Goal: Task Accomplishment & Management: Use online tool/utility

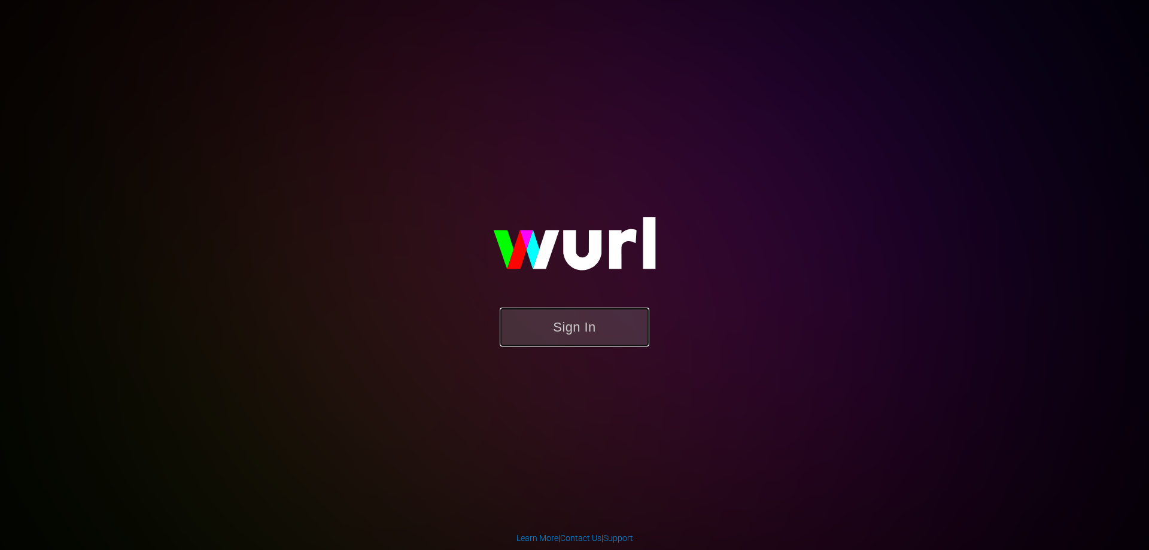
click at [585, 333] on button "Sign In" at bounding box center [575, 327] width 150 height 39
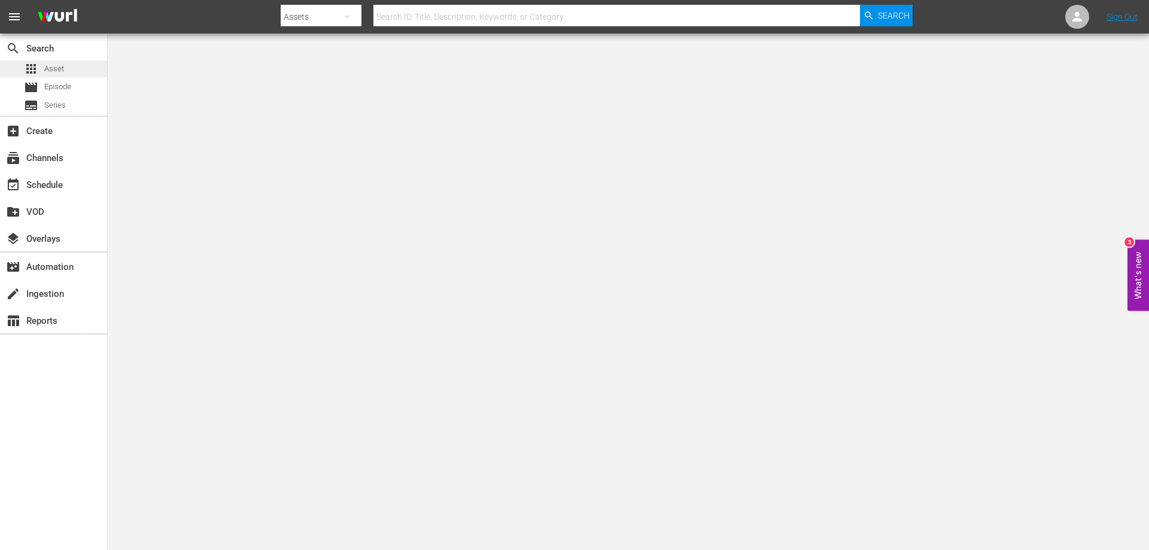
click at [44, 71] on span "Asset" at bounding box center [54, 69] width 20 height 12
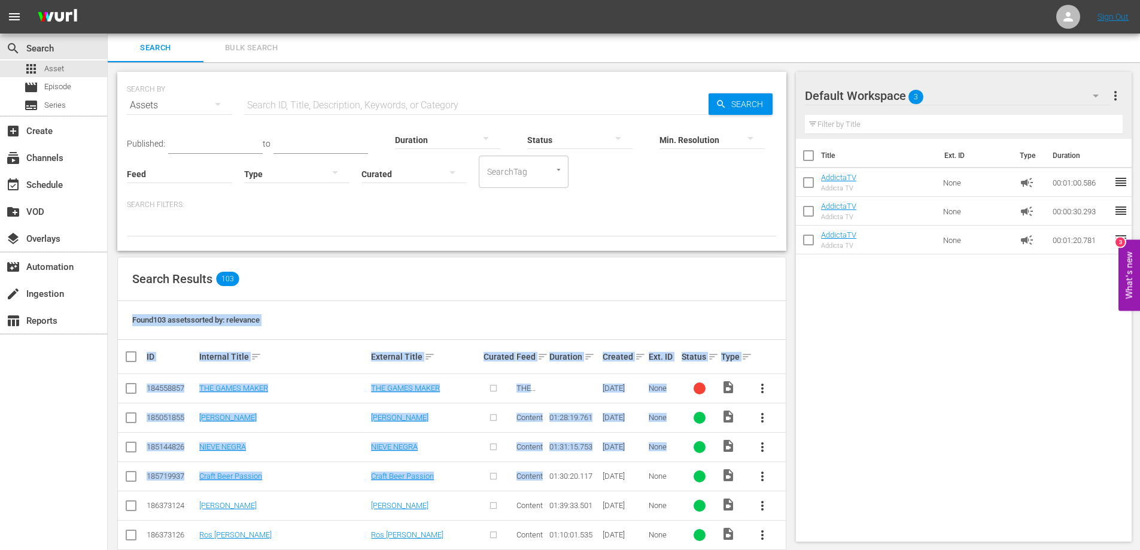
drag, startPoint x: 132, startPoint y: 323, endPoint x: 548, endPoint y: 483, distance: 445.3
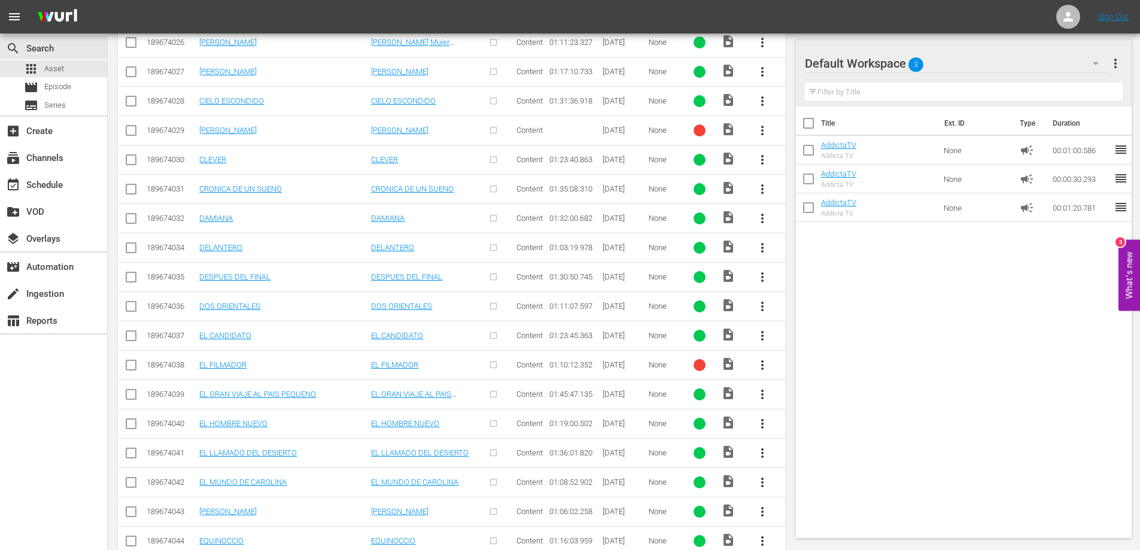
scroll to position [2867, 0]
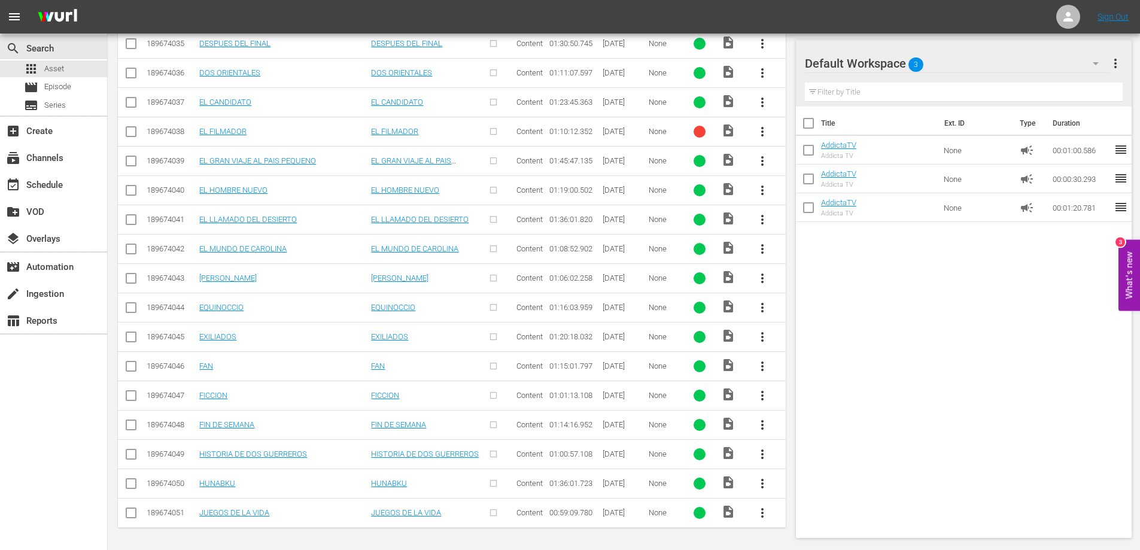
click at [939, 387] on div "Title Ext. ID Type Duration AddictaTV Addicta TV None campaign 00:01:00.586 reo…" at bounding box center [964, 320] width 336 height 427
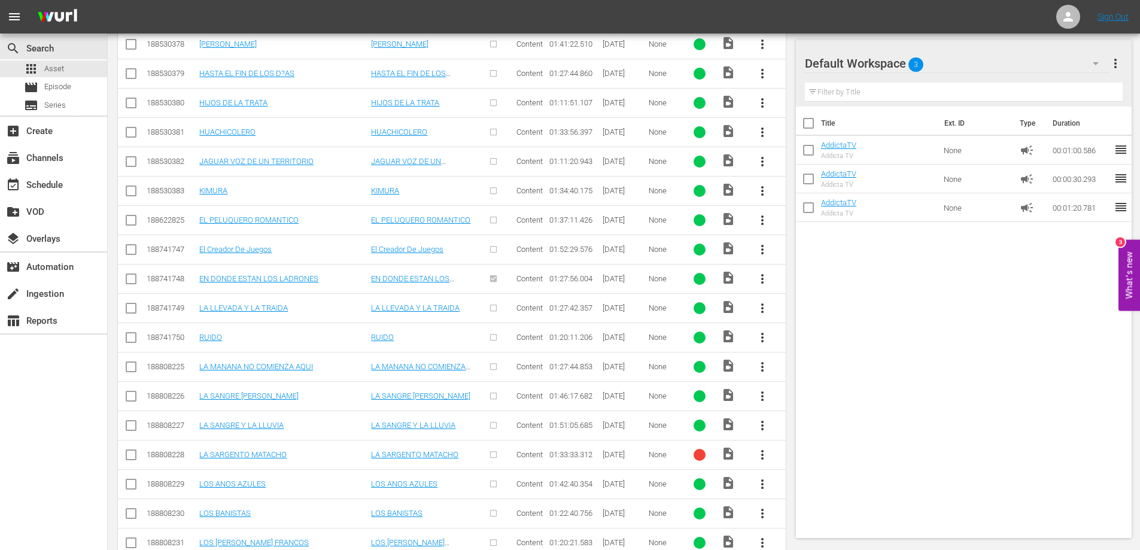
scroll to position [1610, 0]
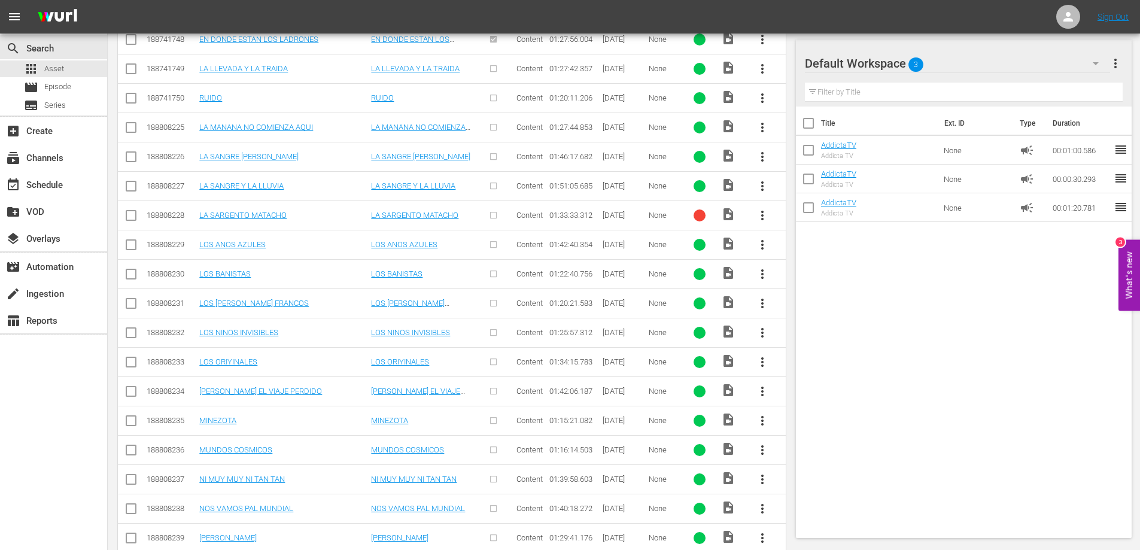
click at [919, 324] on div "Title Ext. ID Type Duration AddictaTV Addicta TV None campaign 00:01:00.586 reo…" at bounding box center [964, 320] width 336 height 427
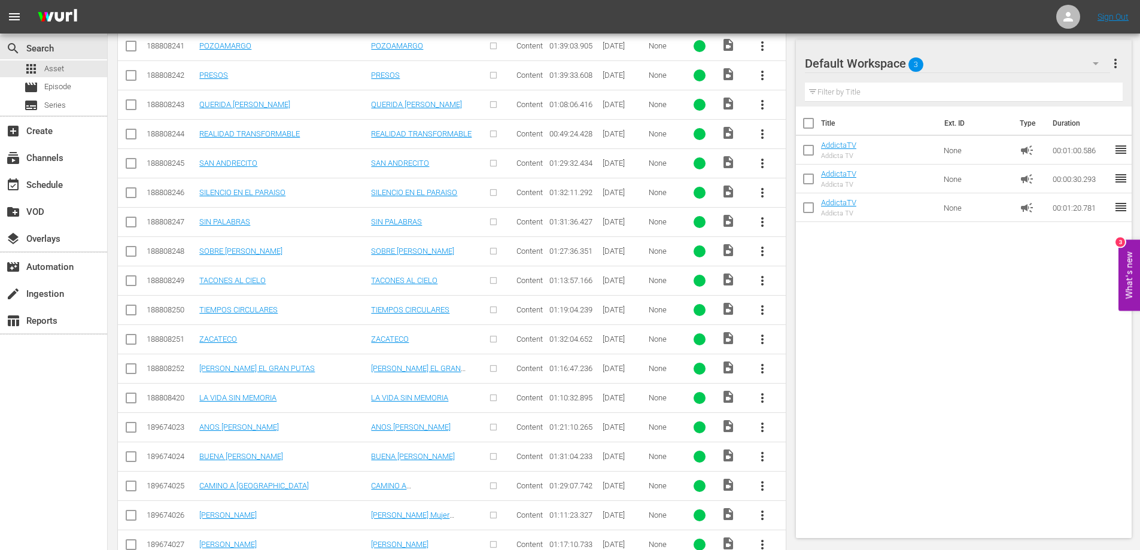
scroll to position [2688, 0]
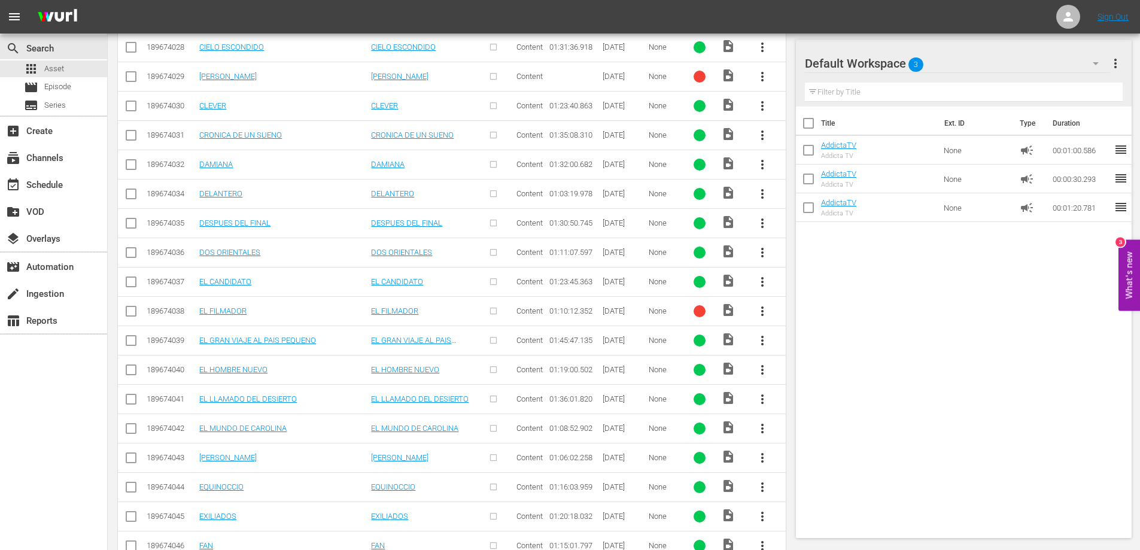
click at [845, 323] on div "Title Ext. ID Type Duration AddictaTV Addicta TV None campaign 00:01:00.586 reo…" at bounding box center [964, 320] width 336 height 427
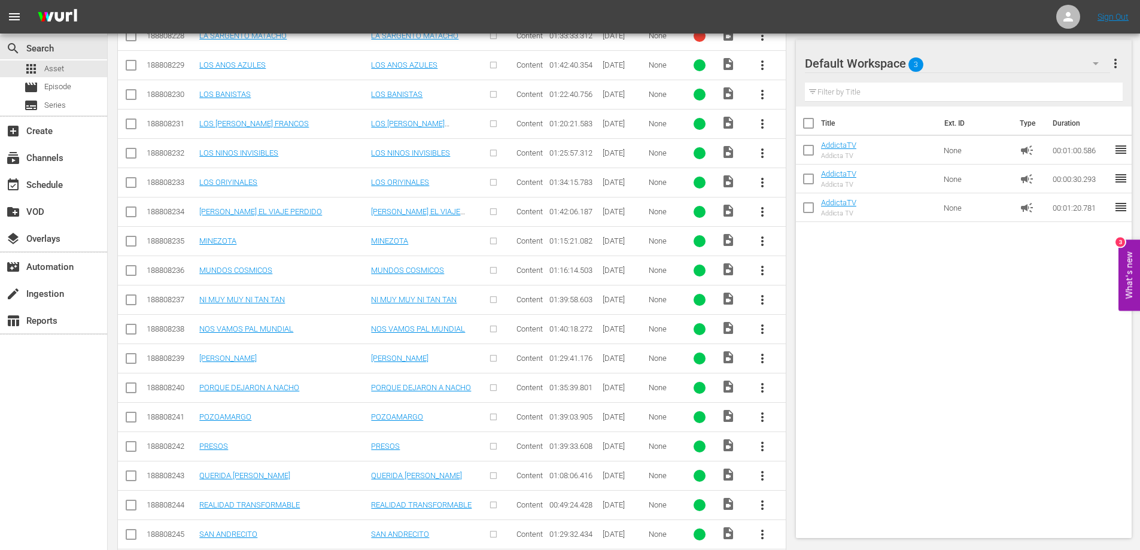
scroll to position [1610, 0]
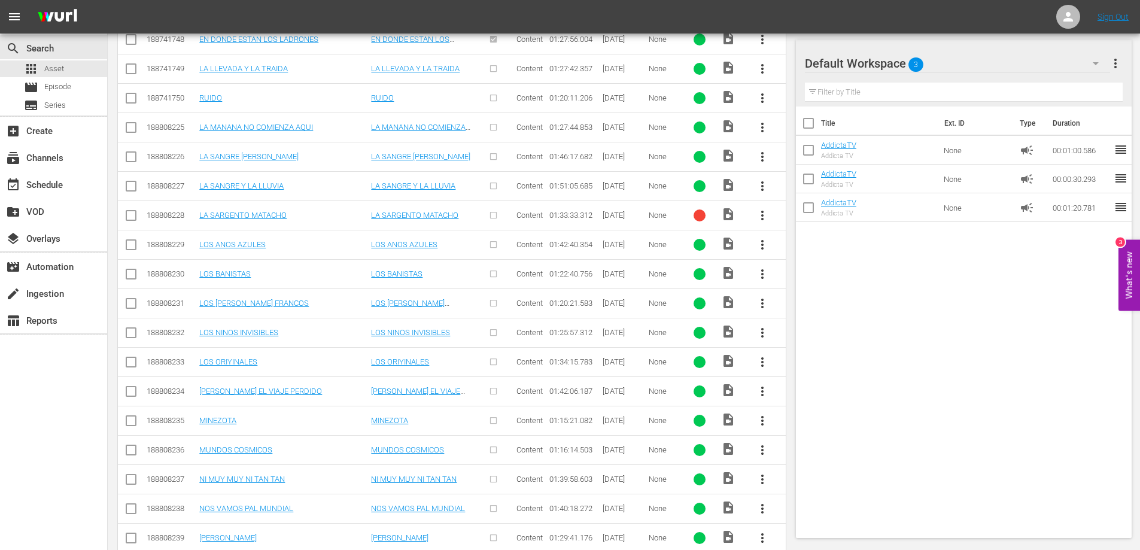
click at [913, 329] on div "Title Ext. ID Type Duration AddictaTV Addicta TV None campaign 00:01:00.586 reo…" at bounding box center [964, 320] width 336 height 427
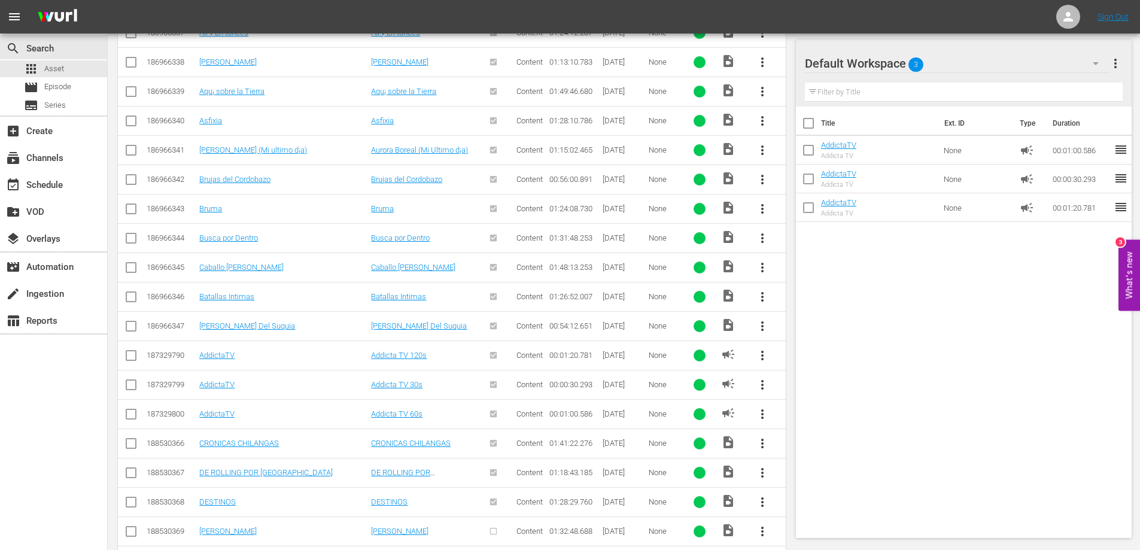
scroll to position [413, 0]
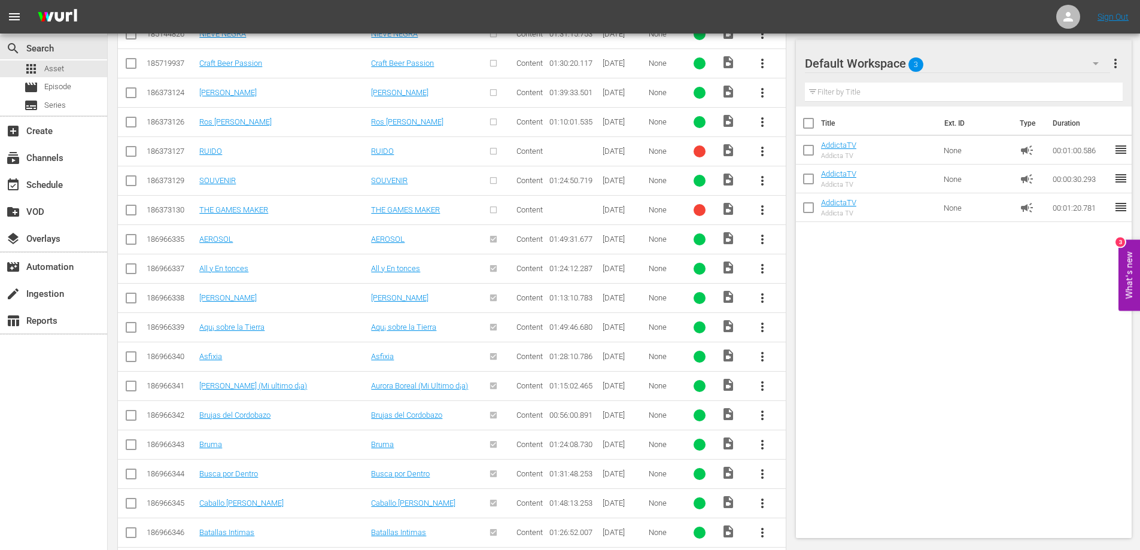
click at [943, 281] on div "Title Ext. ID Type Duration AddictaTV Addicta TV None campaign 00:01:00.586 reo…" at bounding box center [964, 320] width 336 height 427
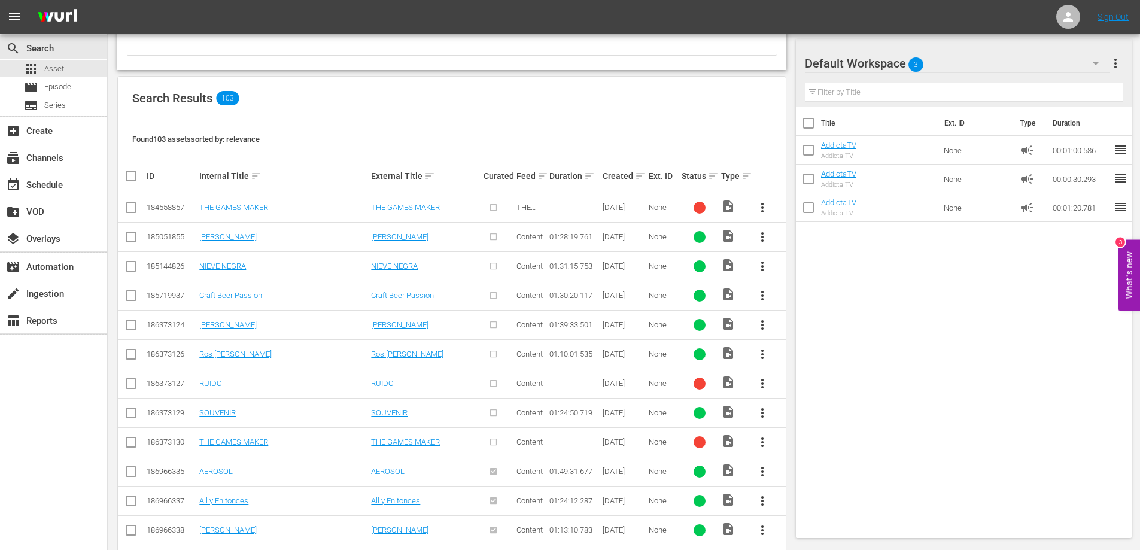
scroll to position [359, 0]
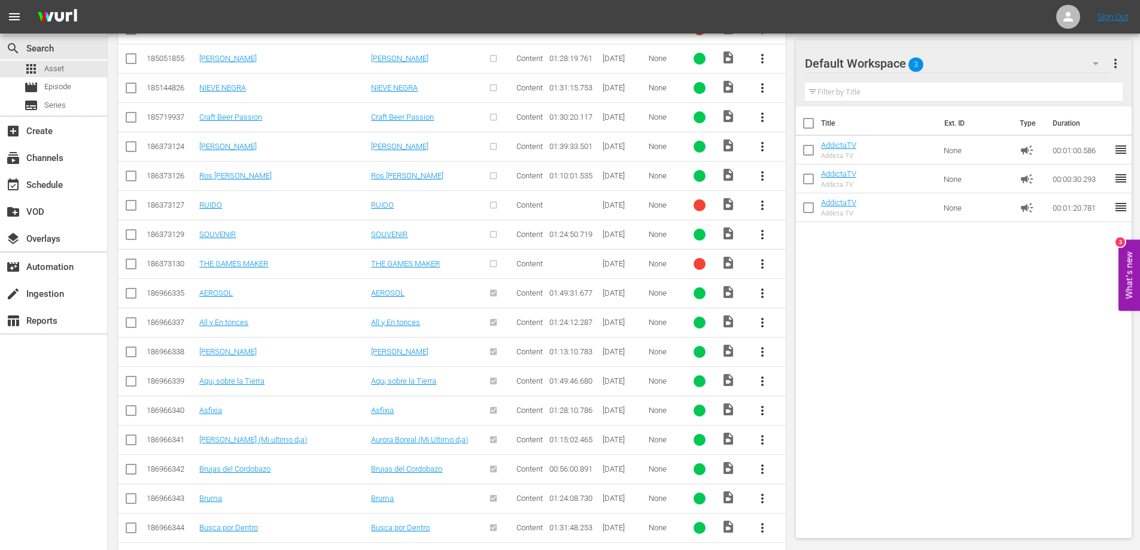
click at [0, 422] on div "search Search apps Asset movie Episode subtitles Series add_box Create subscrip…" at bounding box center [54, 309] width 108 height 550
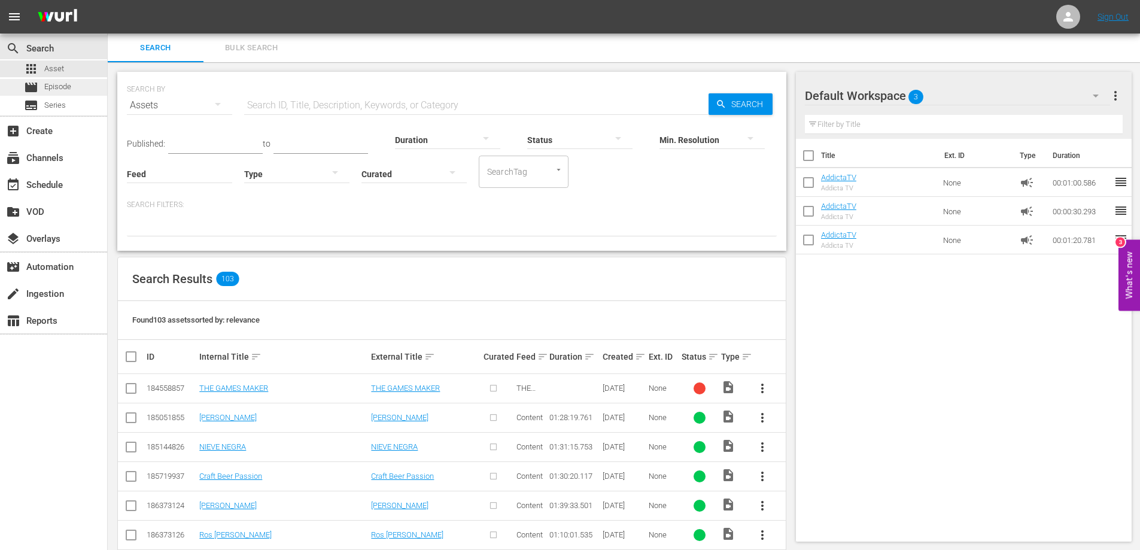
click at [54, 90] on span "Episode" at bounding box center [57, 87] width 27 height 12
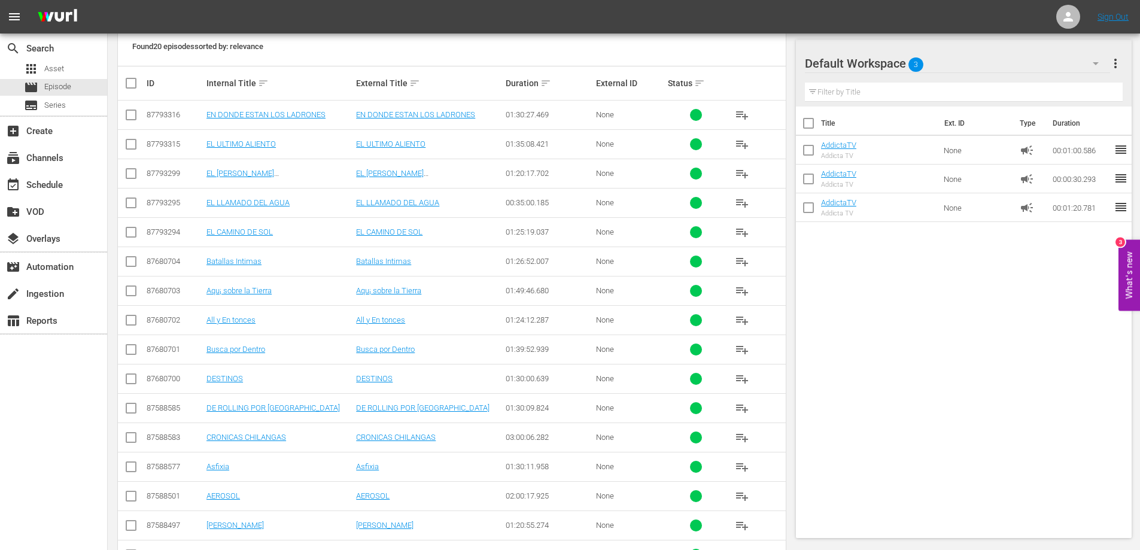
scroll to position [399, 0]
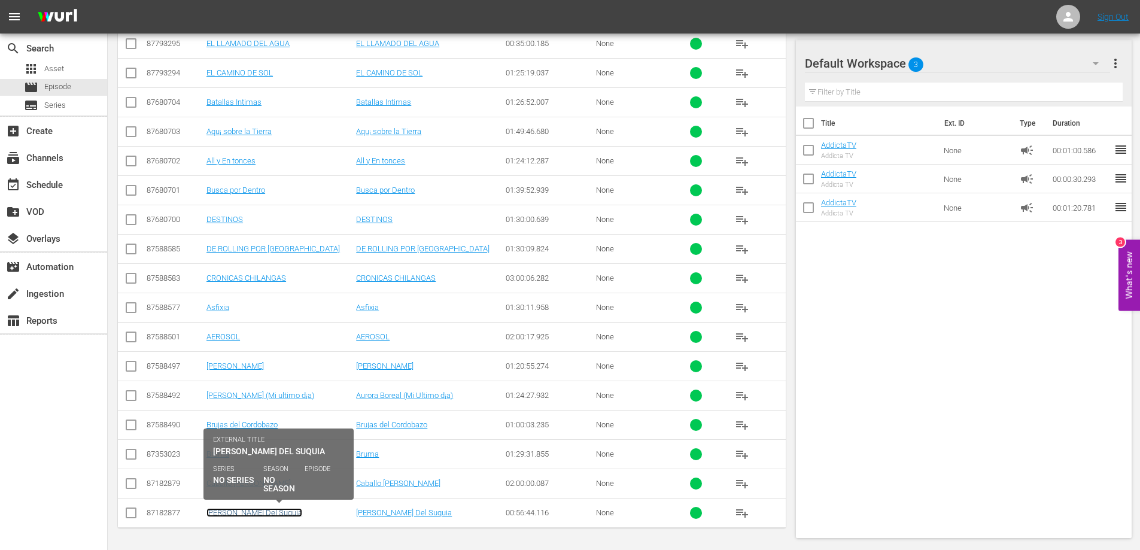
click at [236, 512] on link "[PERSON_NAME] Del Suquia" at bounding box center [255, 512] width 96 height 9
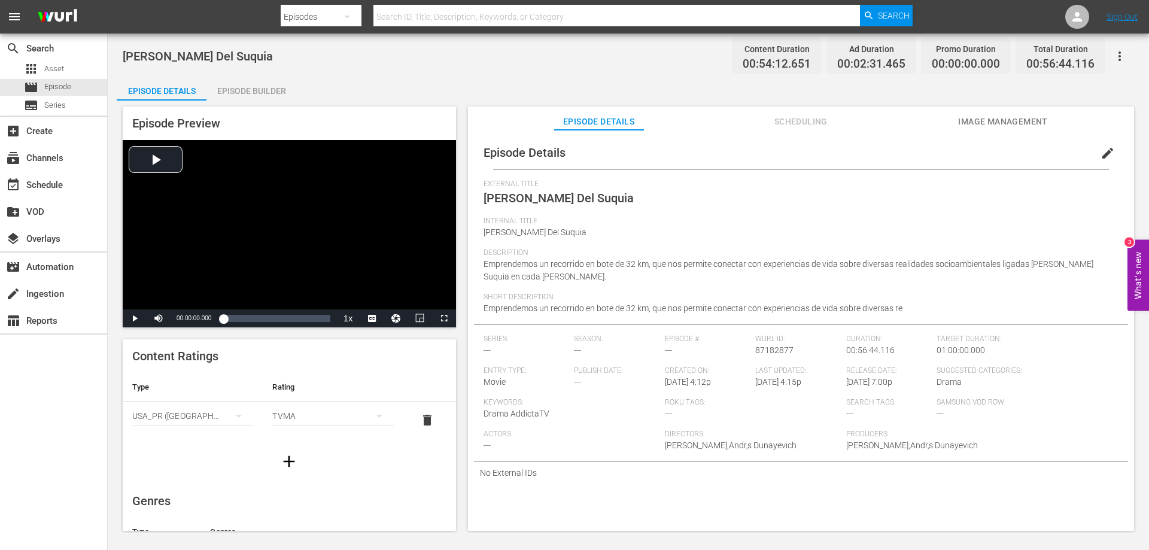
click at [242, 89] on div "Episode Builder" at bounding box center [252, 91] width 90 height 29
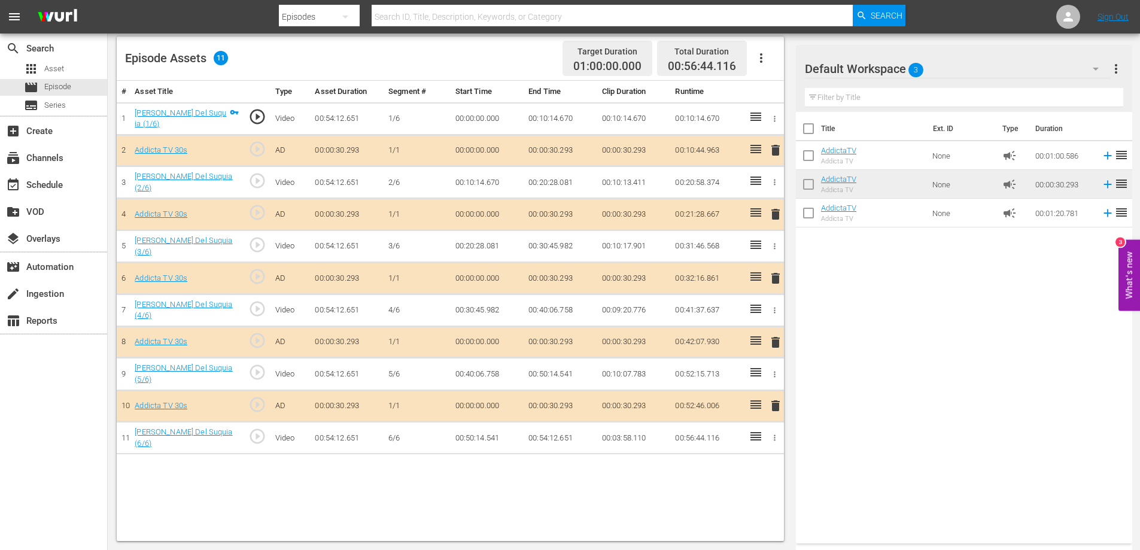
scroll to position [252, 0]
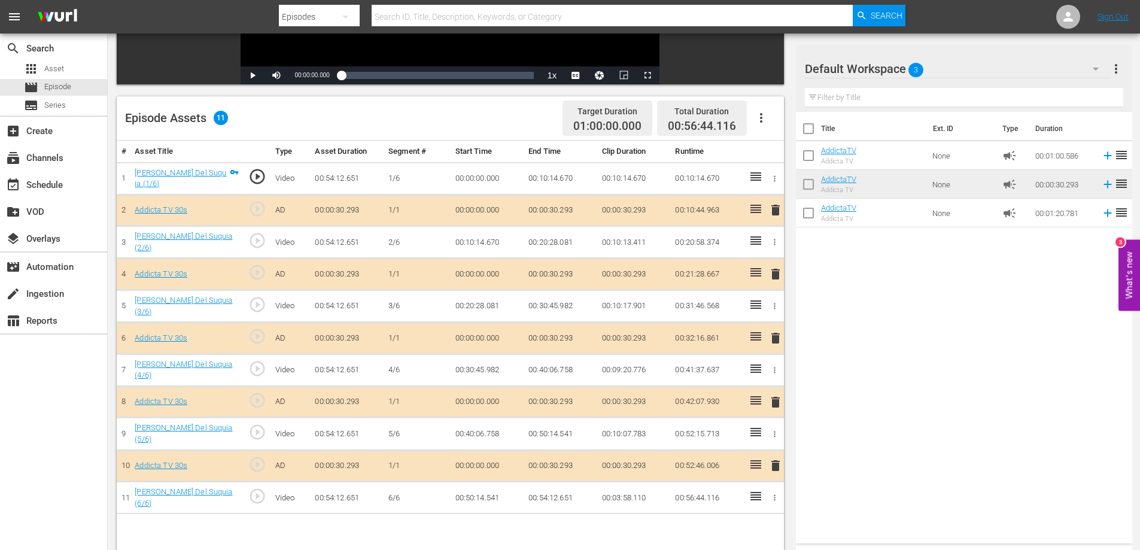
click at [775, 460] on span "delete" at bounding box center [776, 466] width 14 height 14
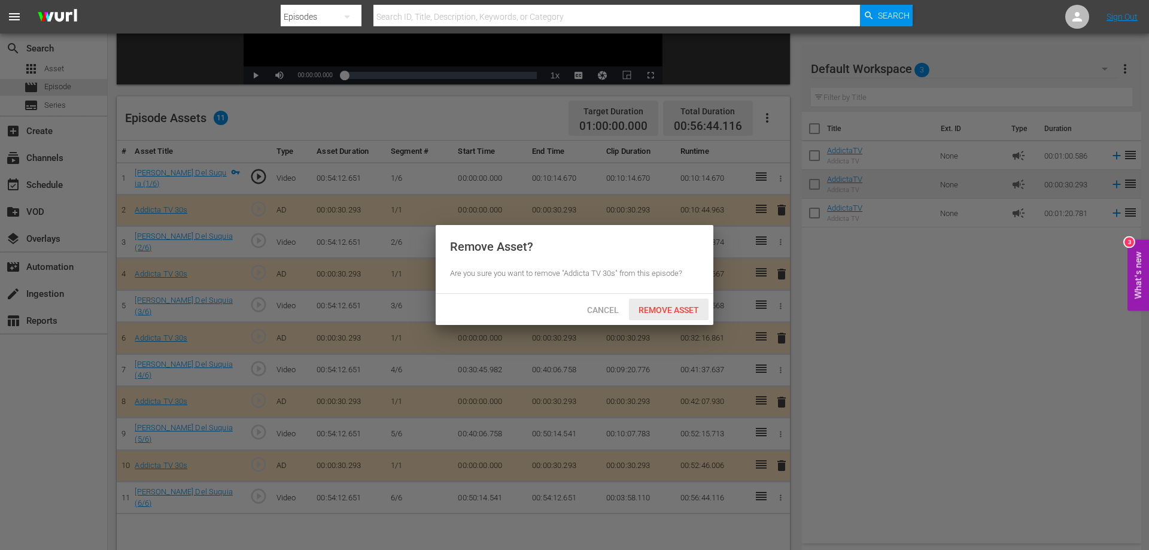
click at [660, 311] on span "Remove Asset" at bounding box center [669, 310] width 80 height 10
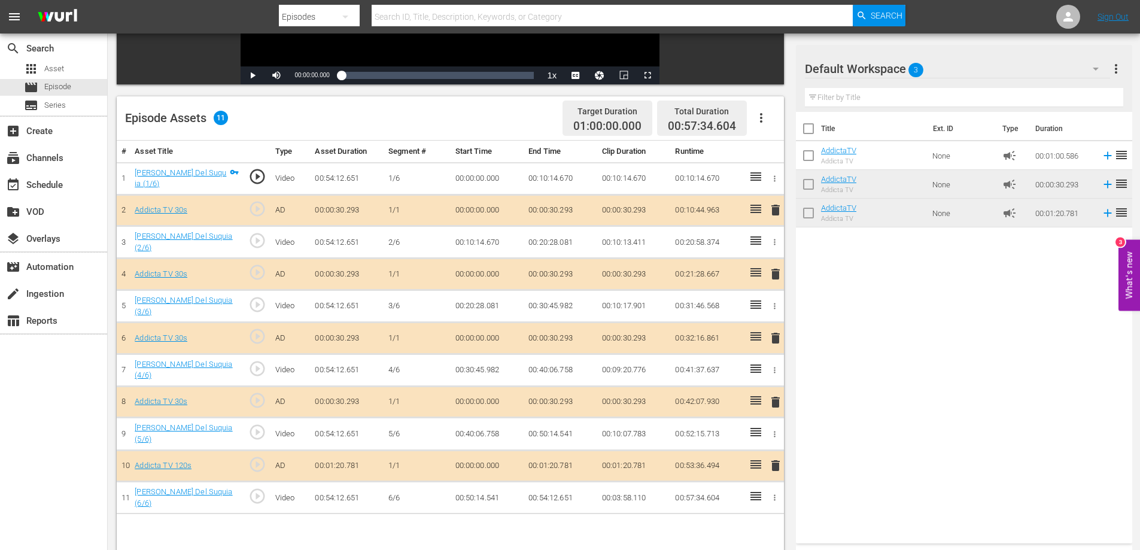
click at [781, 334] on span "delete" at bounding box center [776, 338] width 14 height 14
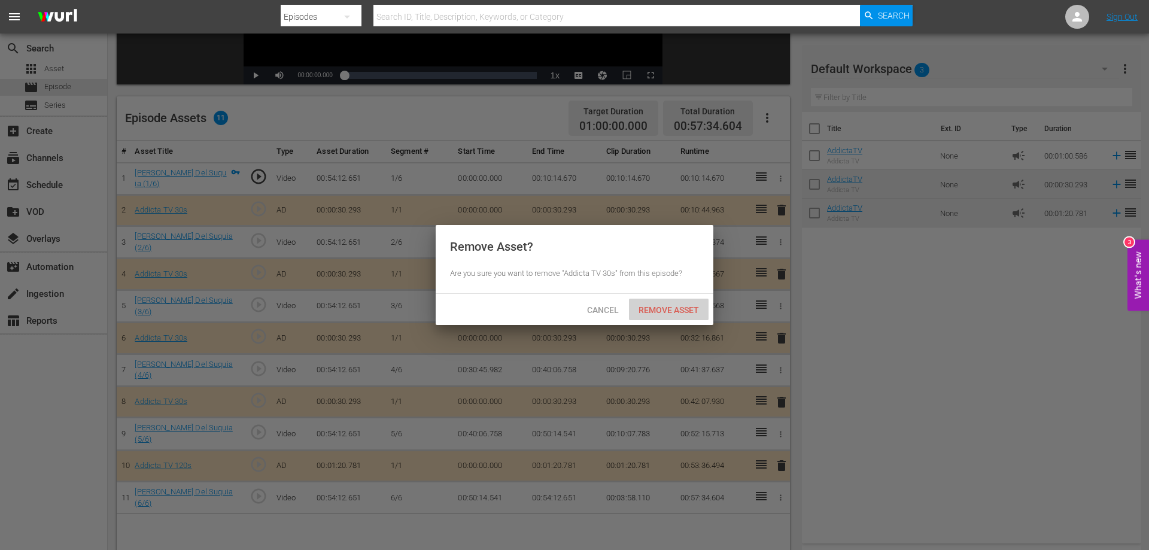
click at [670, 305] on span "Remove Asset" at bounding box center [669, 310] width 80 height 10
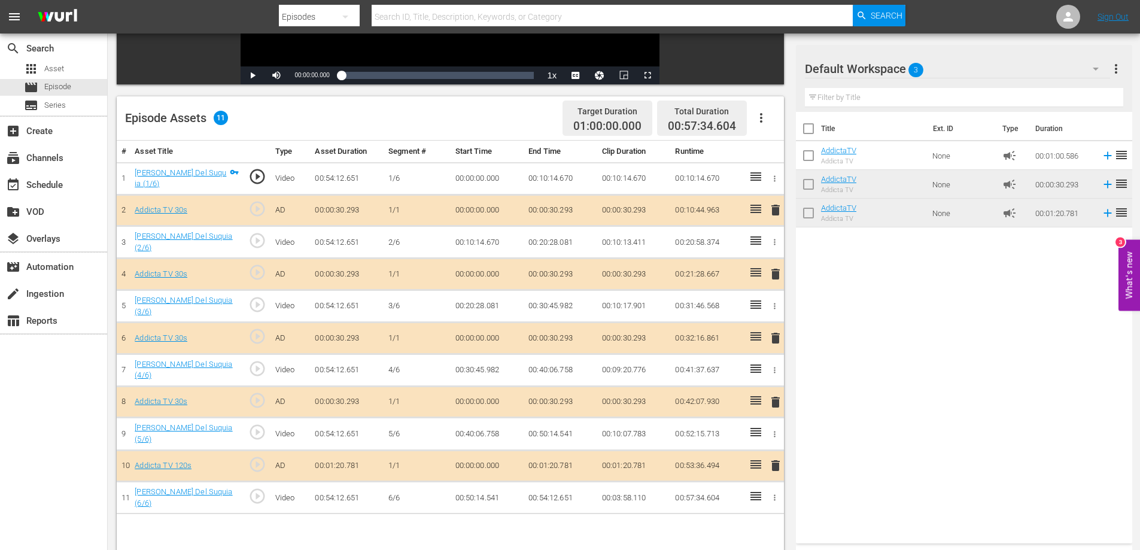
click at [904, 284] on div "Title Ext. ID Type Duration AddictaTV Addicta TV None campaign 00:01:00.586 reo…" at bounding box center [964, 325] width 336 height 427
click at [873, 265] on div "Title Ext. ID Type Duration AddictaTV Addicta TV None campaign 00:01:00.586 reo…" at bounding box center [964, 325] width 336 height 427
click at [773, 273] on span "delete" at bounding box center [776, 274] width 14 height 14
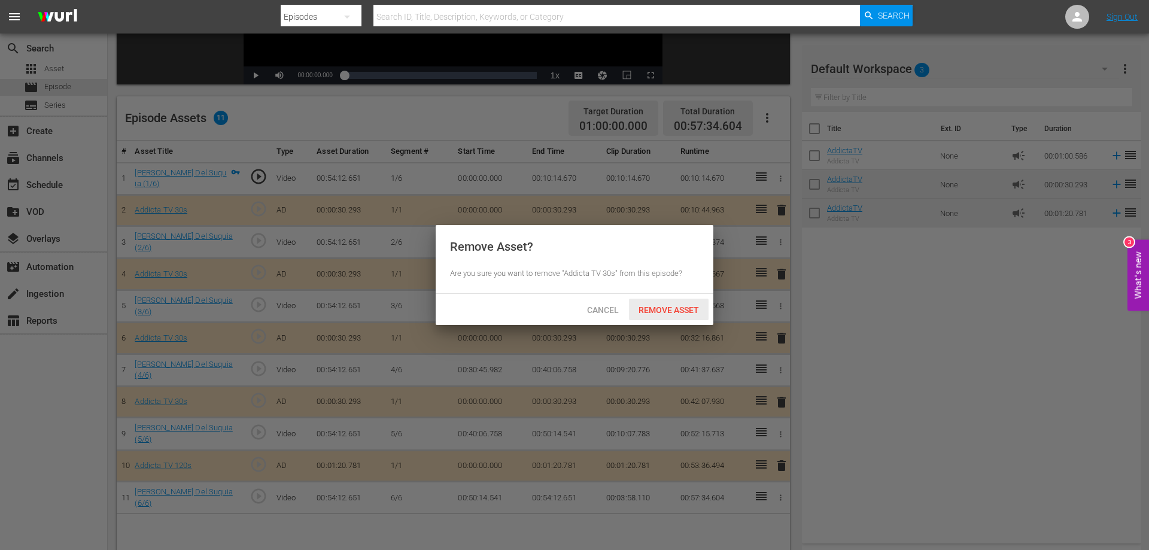
click at [694, 308] on span "Remove Asset" at bounding box center [669, 310] width 80 height 10
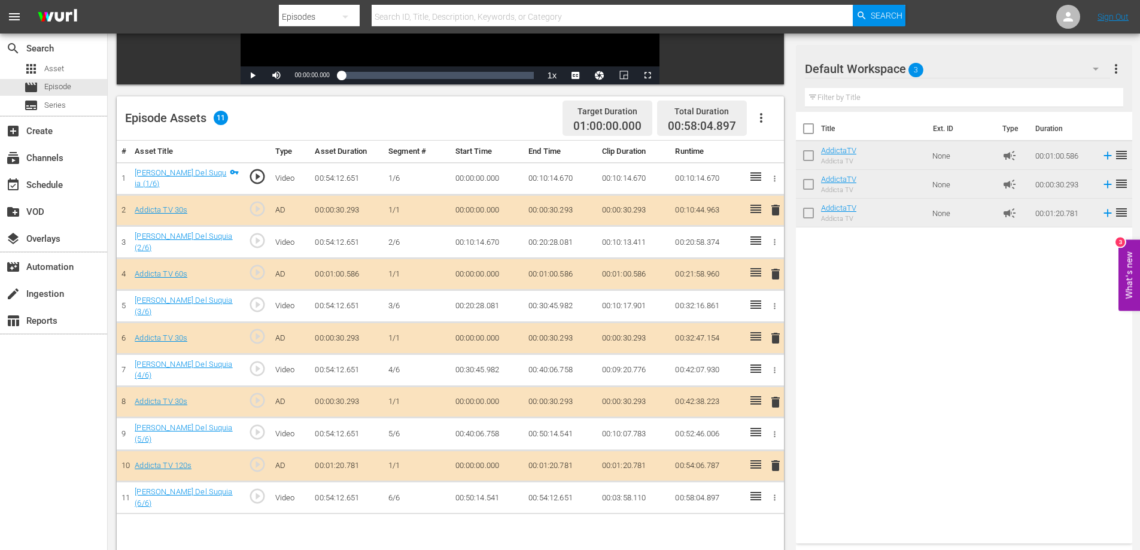
click at [776, 400] on span "delete" at bounding box center [776, 402] width 14 height 14
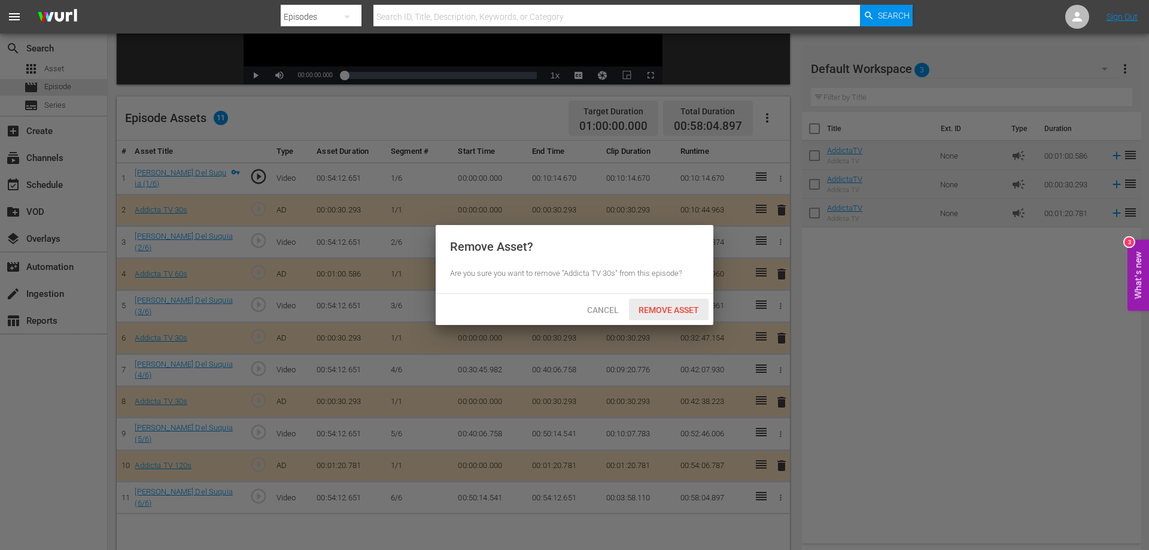
click at [654, 305] on span "Remove Asset" at bounding box center [669, 310] width 80 height 10
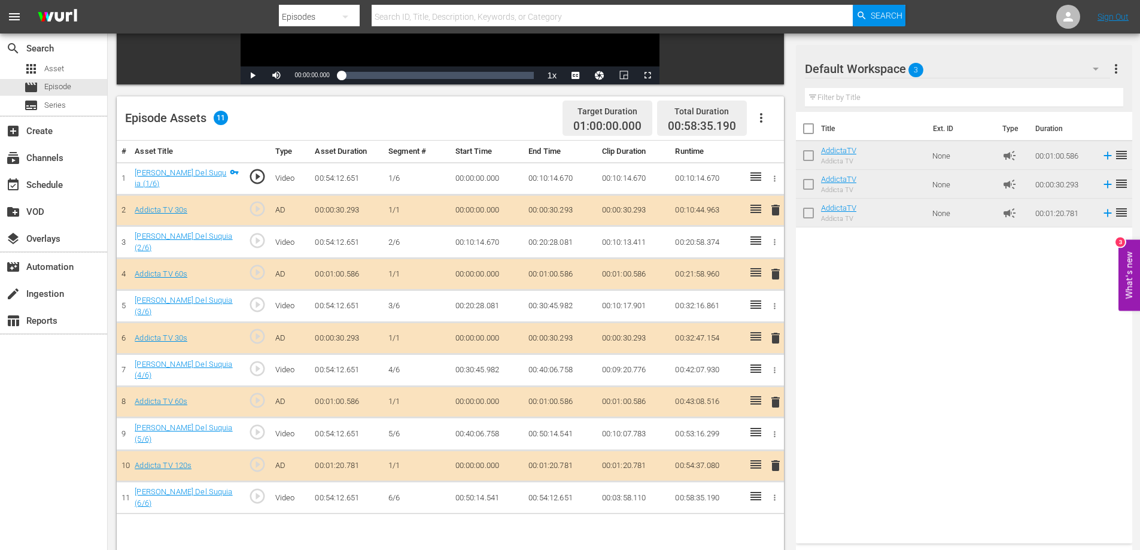
click at [773, 336] on span "delete" at bounding box center [776, 338] width 14 height 14
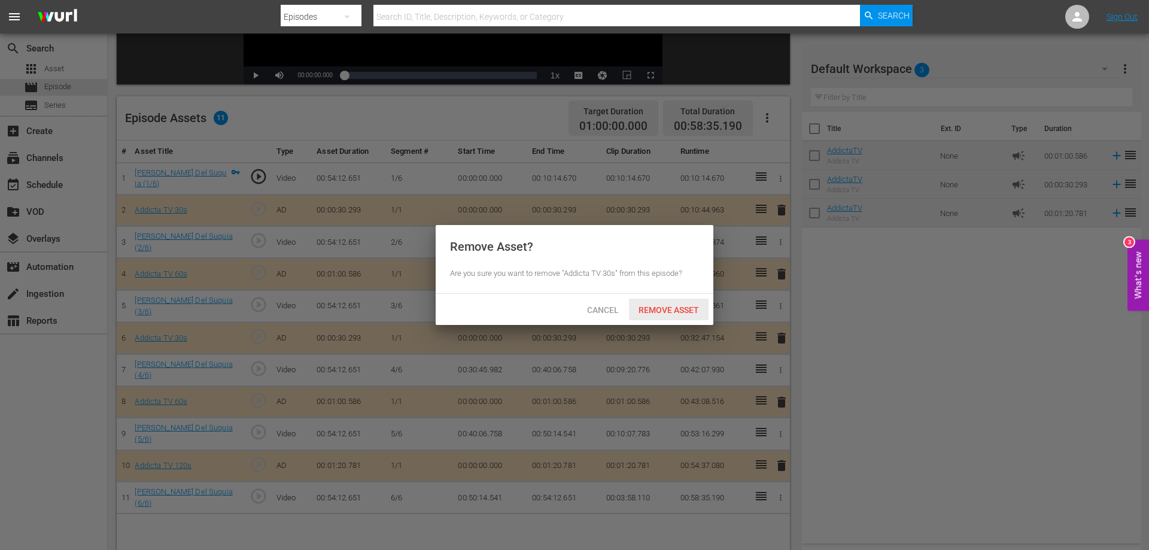
click at [682, 312] on span "Remove Asset" at bounding box center [669, 310] width 80 height 10
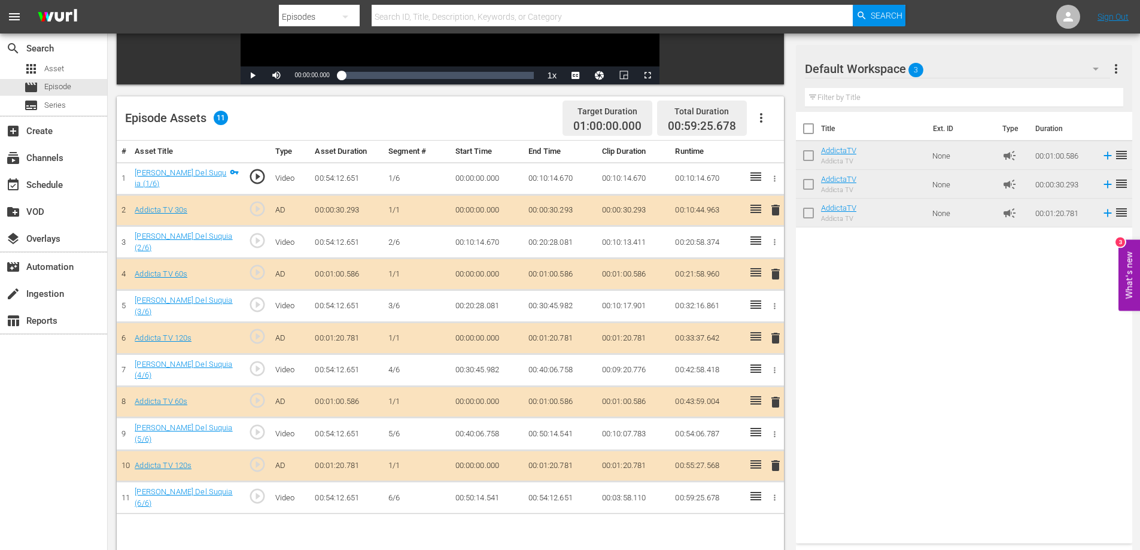
click at [774, 211] on span "delete" at bounding box center [776, 210] width 14 height 14
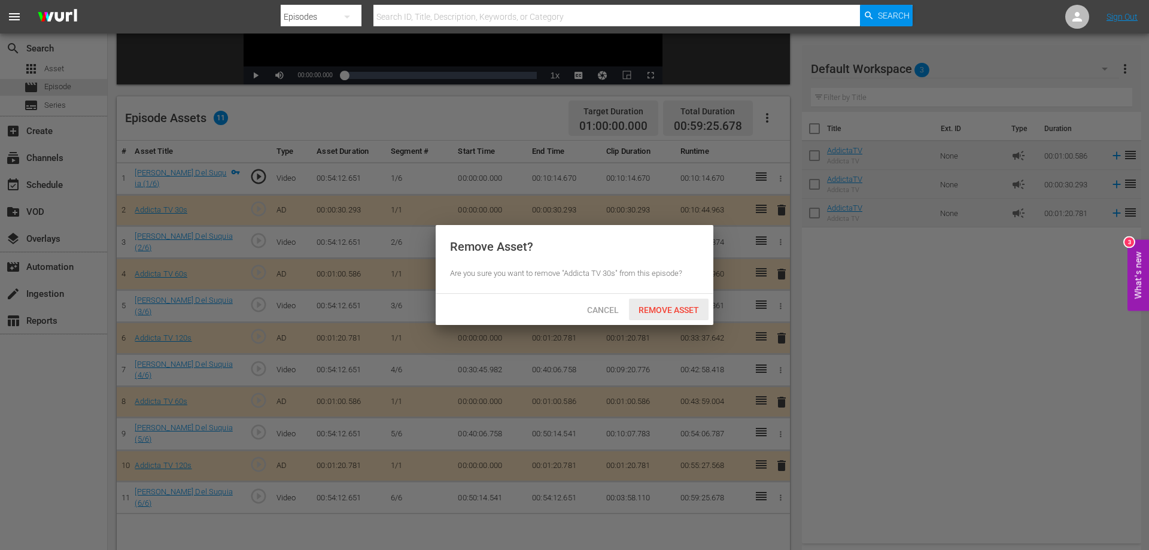
click at [658, 315] on div "Remove Asset" at bounding box center [669, 310] width 80 height 22
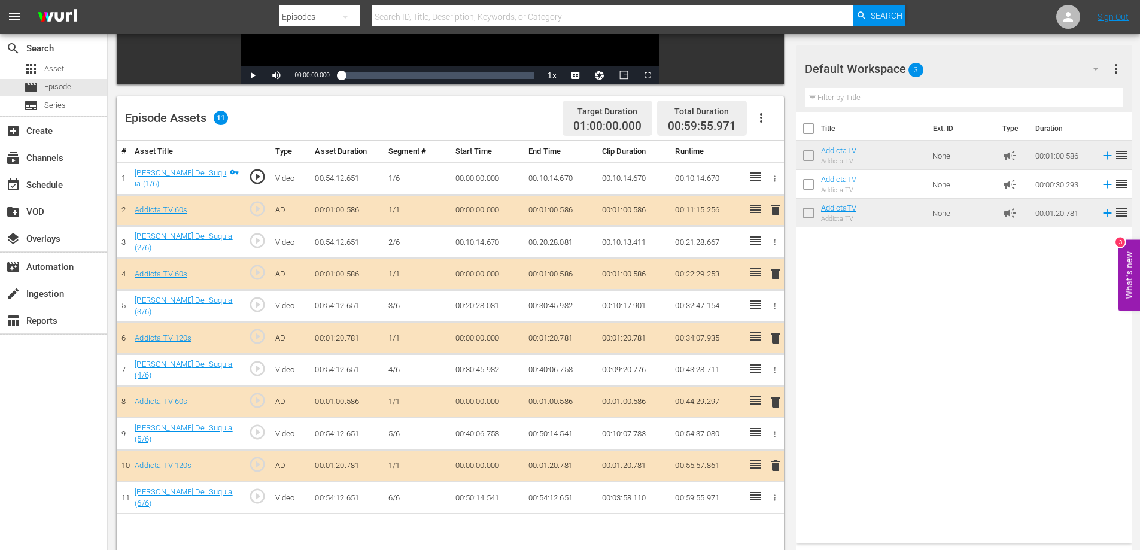
click at [775, 273] on span "delete" at bounding box center [776, 274] width 14 height 14
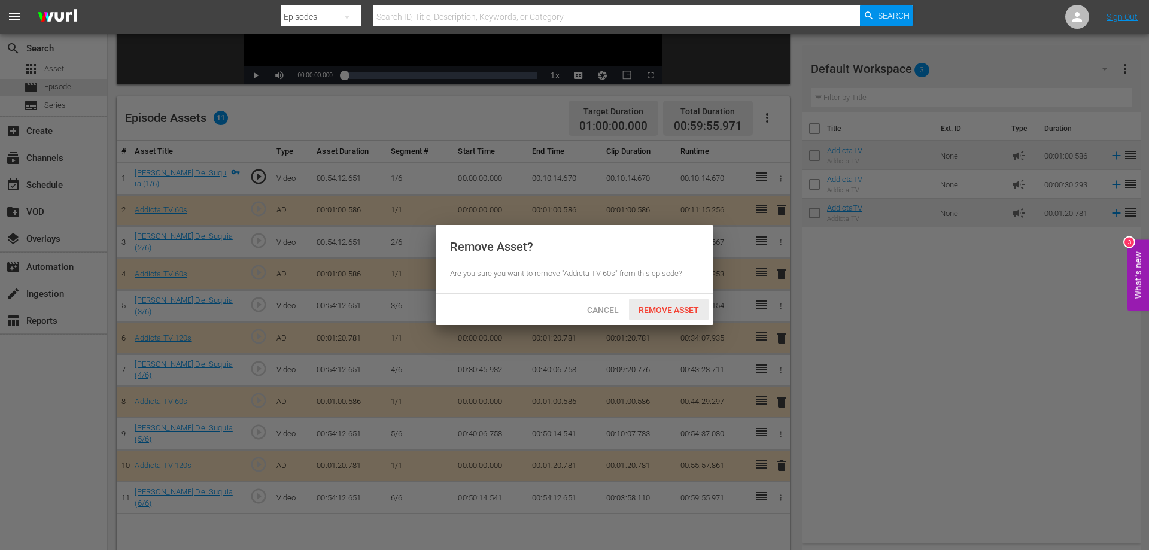
click at [683, 308] on span "Remove Asset" at bounding box center [669, 310] width 80 height 10
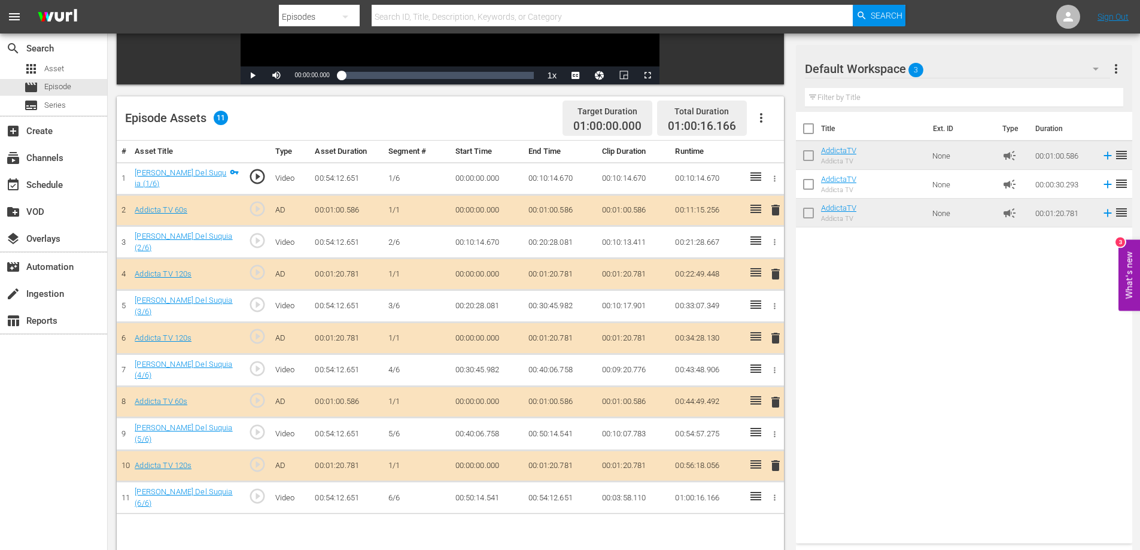
click at [775, 336] on span "delete" at bounding box center [776, 338] width 14 height 14
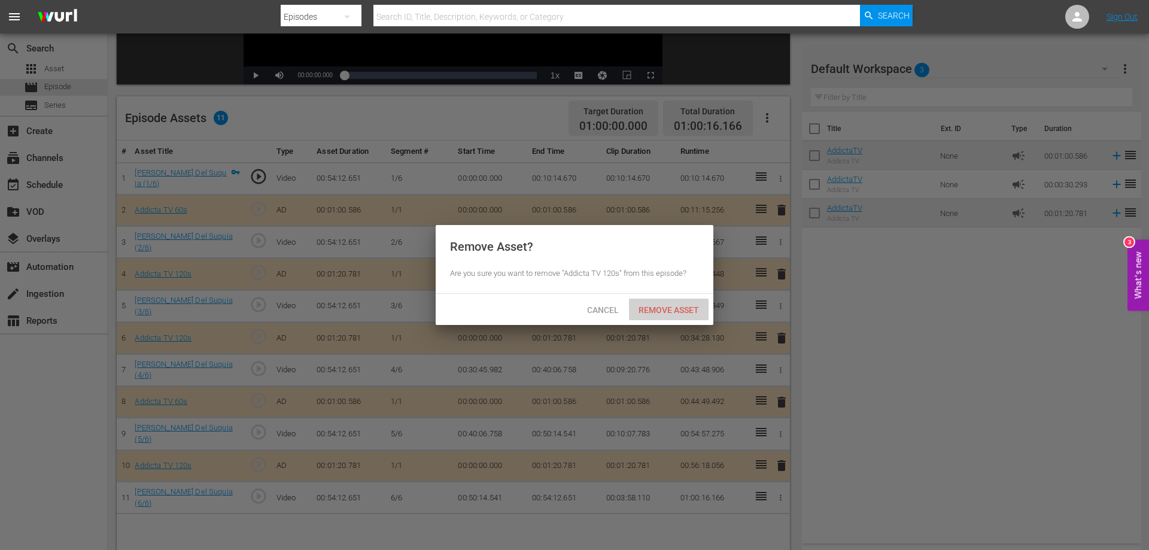
click at [666, 308] on span "Remove Asset" at bounding box center [669, 310] width 80 height 10
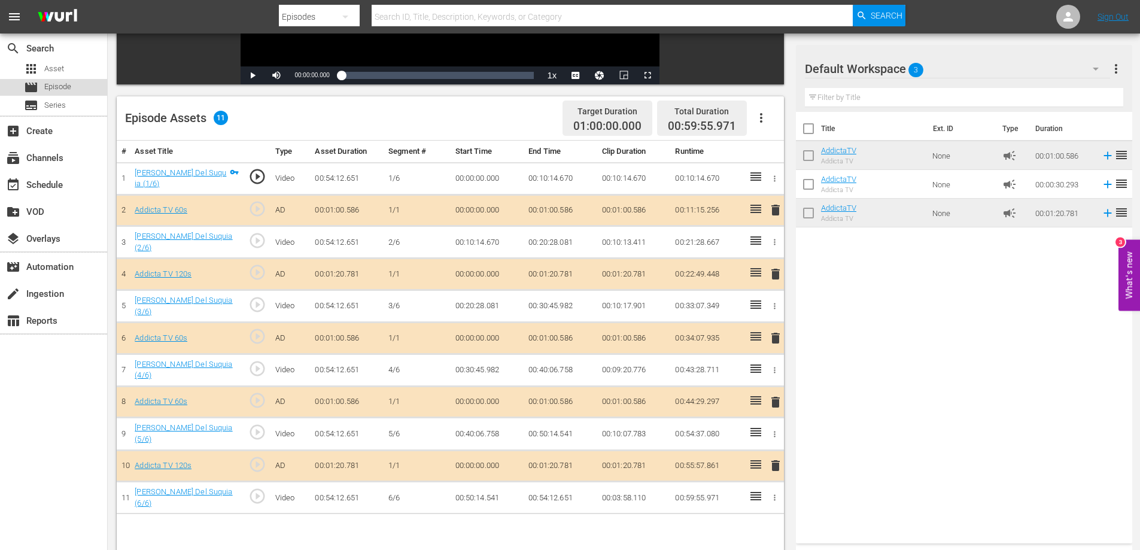
click at [54, 84] on span "Episode" at bounding box center [57, 87] width 27 height 12
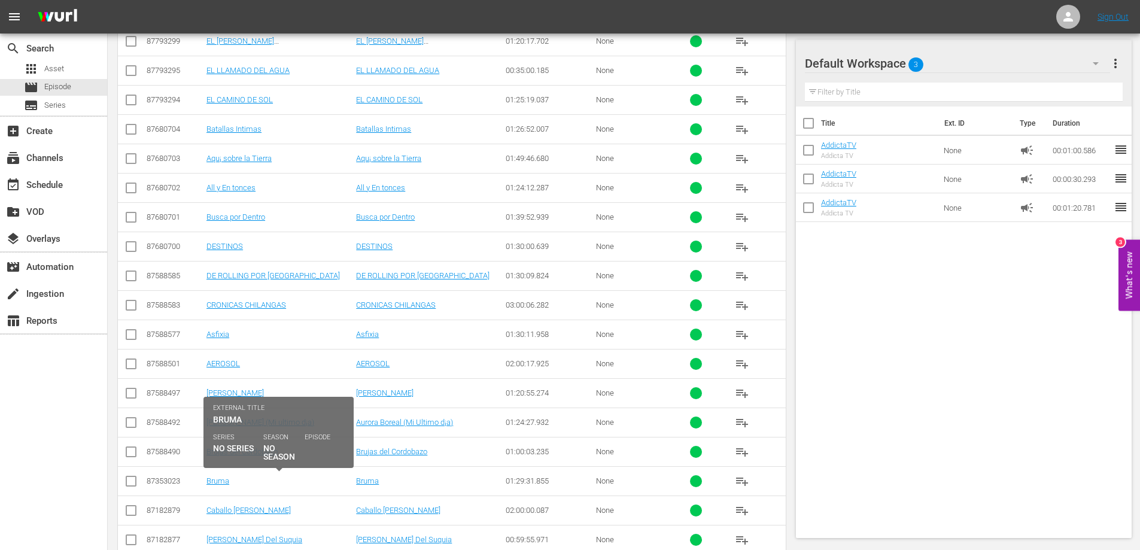
scroll to position [399, 0]
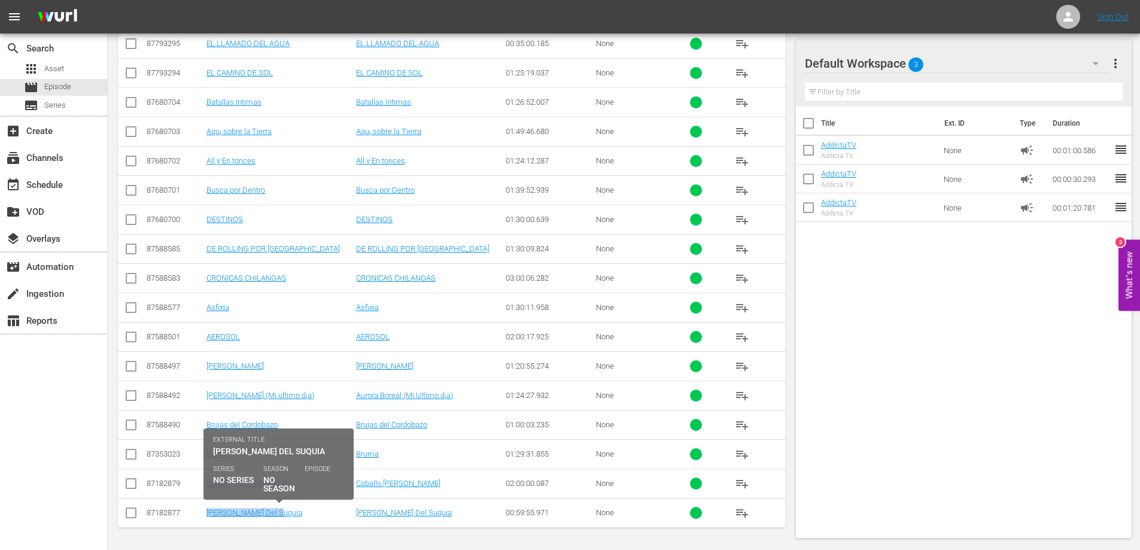
drag, startPoint x: 204, startPoint y: 515, endPoint x: 270, endPoint y: 517, distance: 66.5
click at [270, 517] on tr "87182877 [PERSON_NAME] Del Suquia [PERSON_NAME] Del Suquia 00:59:55.971 None pl…" at bounding box center [452, 512] width 668 height 29
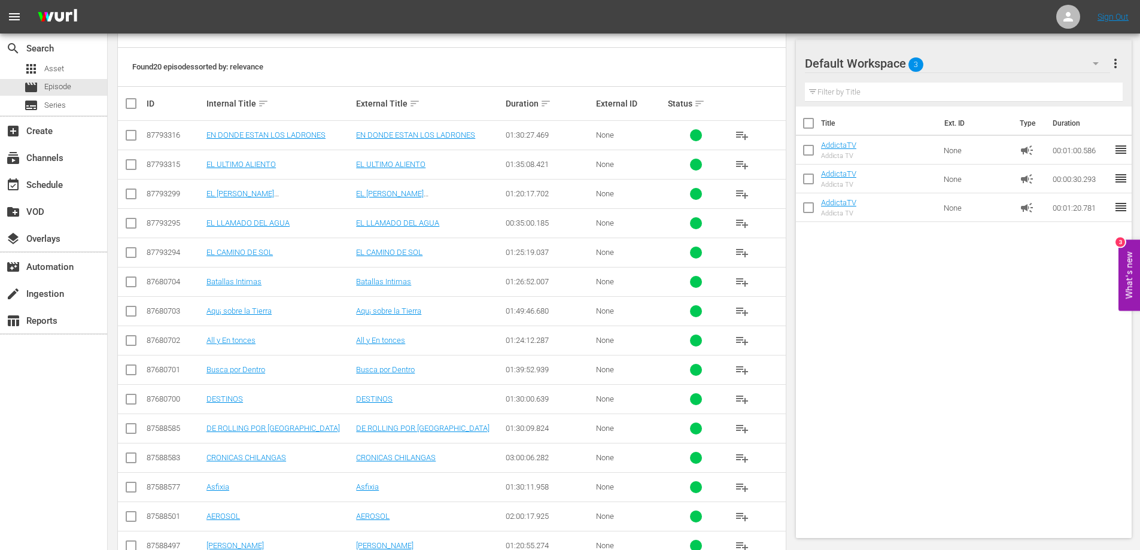
scroll to position [0, 0]
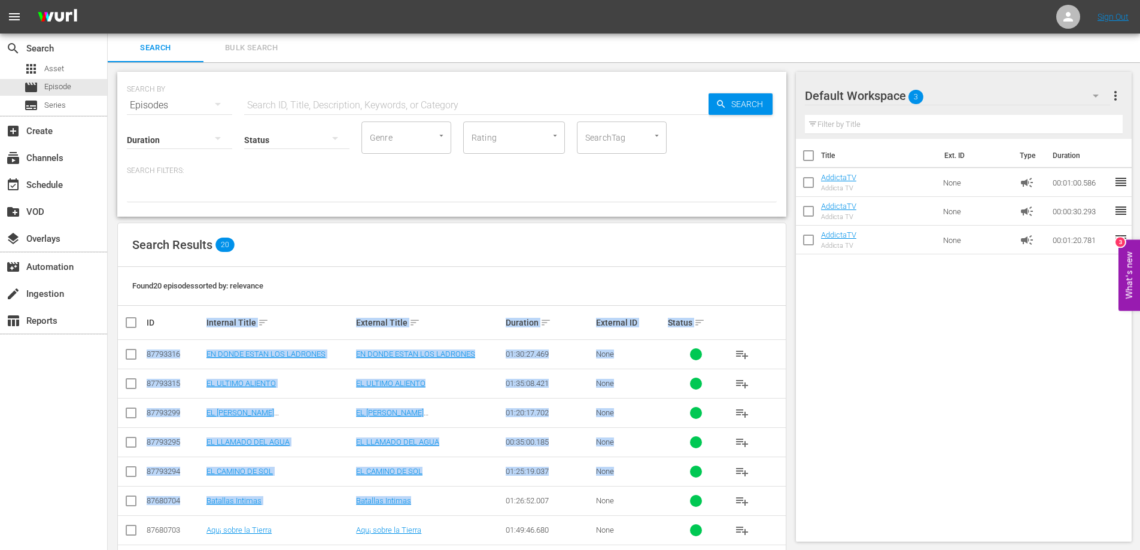
drag, startPoint x: 174, startPoint y: 317, endPoint x: 421, endPoint y: 491, distance: 302.4
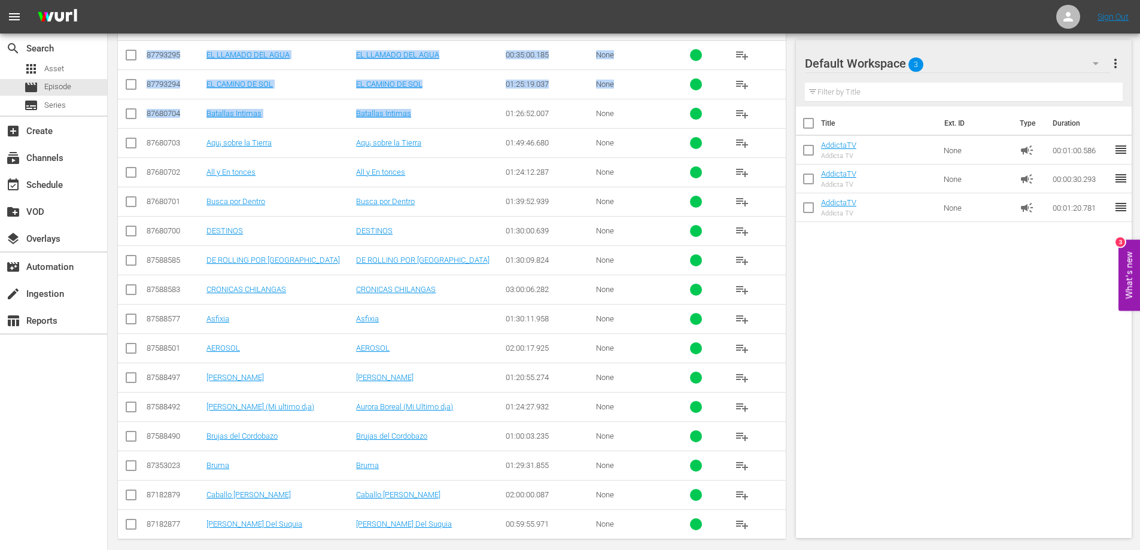
scroll to position [399, 0]
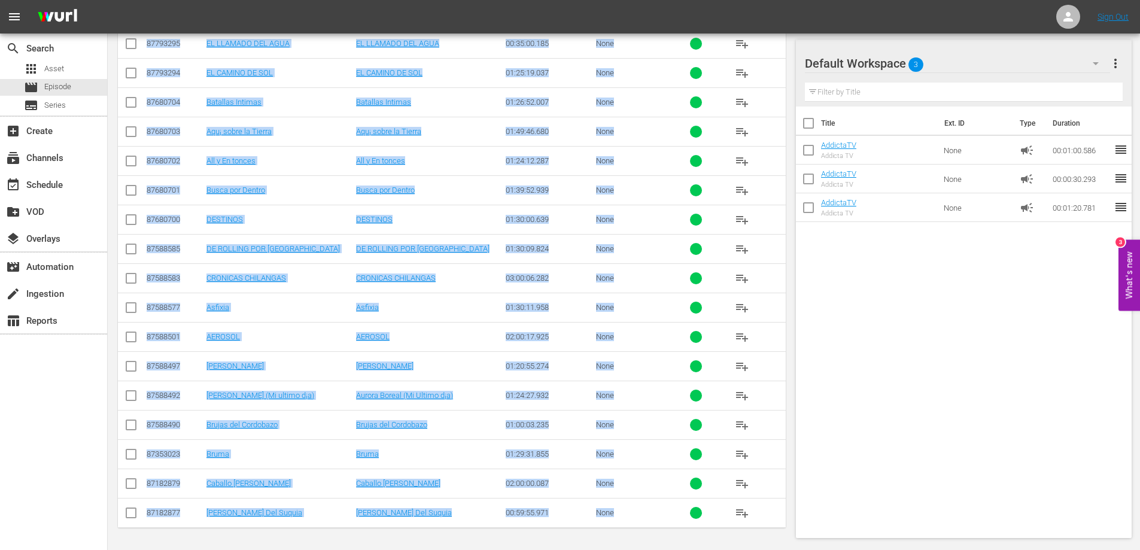
click at [636, 527] on td "None" at bounding box center [630, 512] width 72 height 29
copy div "Loremips Dolor sita Consecte Adipi elit Seddoeiu temp Incididu UT Labore etdo 3…"
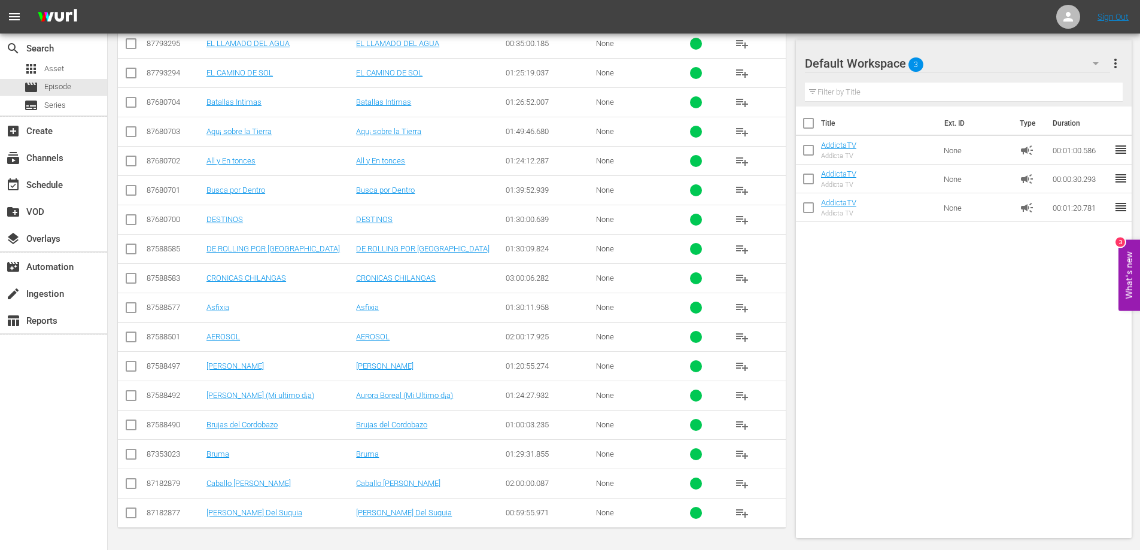
click at [976, 394] on div "Title Ext. ID Type Duration AddictaTV Addicta TV None campaign 00:01:00.586 reo…" at bounding box center [964, 320] width 336 height 427
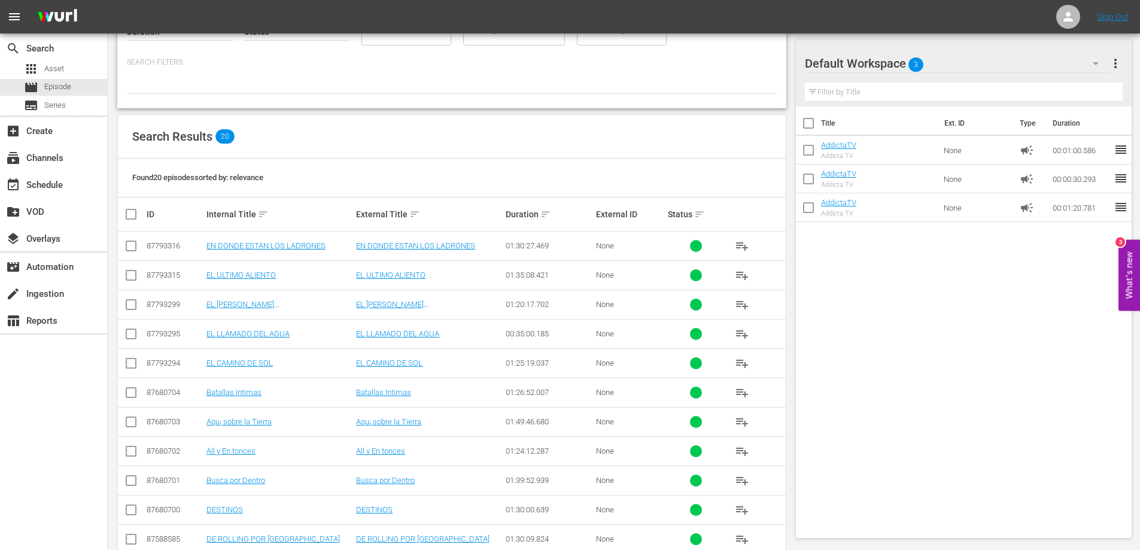
click at [873, 382] on div "Title Ext. ID Type Duration AddictaTV Addicta TV None campaign 00:01:00.586 reo…" at bounding box center [964, 320] width 336 height 427
click at [575, 176] on div "Found 20 episodes sorted by: relevance" at bounding box center [452, 178] width 668 height 39
click at [846, 377] on div "Title Ext. ID Type Duration AddictaTV Addicta TV None campaign 00:01:00.586 reo…" at bounding box center [964, 320] width 336 height 427
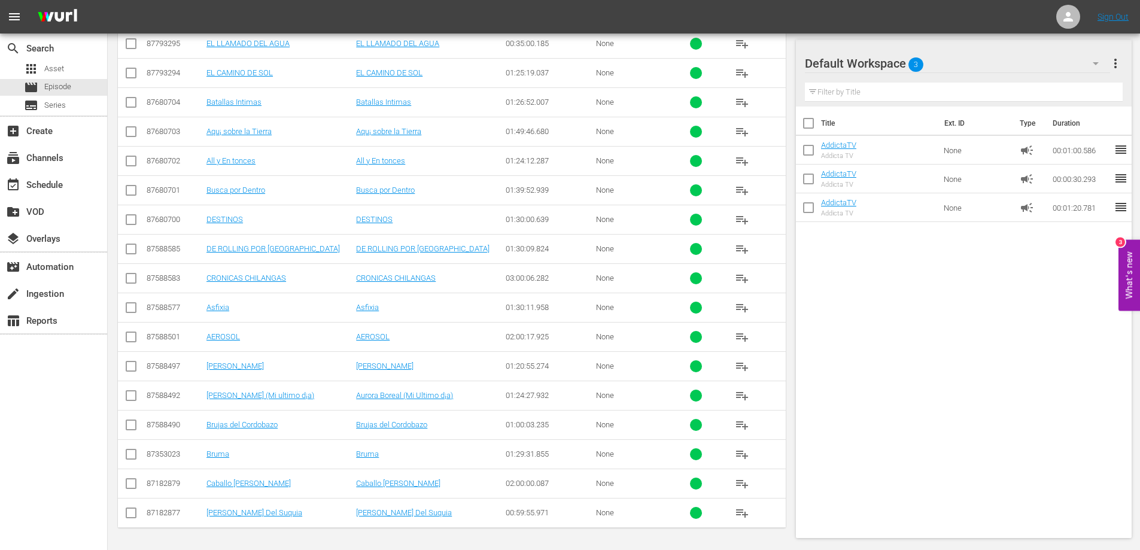
click at [818, 374] on div "Title Ext. ID Type Duration AddictaTV Addicta TV None campaign 00:01:00.586 reo…" at bounding box center [964, 320] width 336 height 427
click at [55, 64] on span "Asset" at bounding box center [54, 69] width 20 height 12
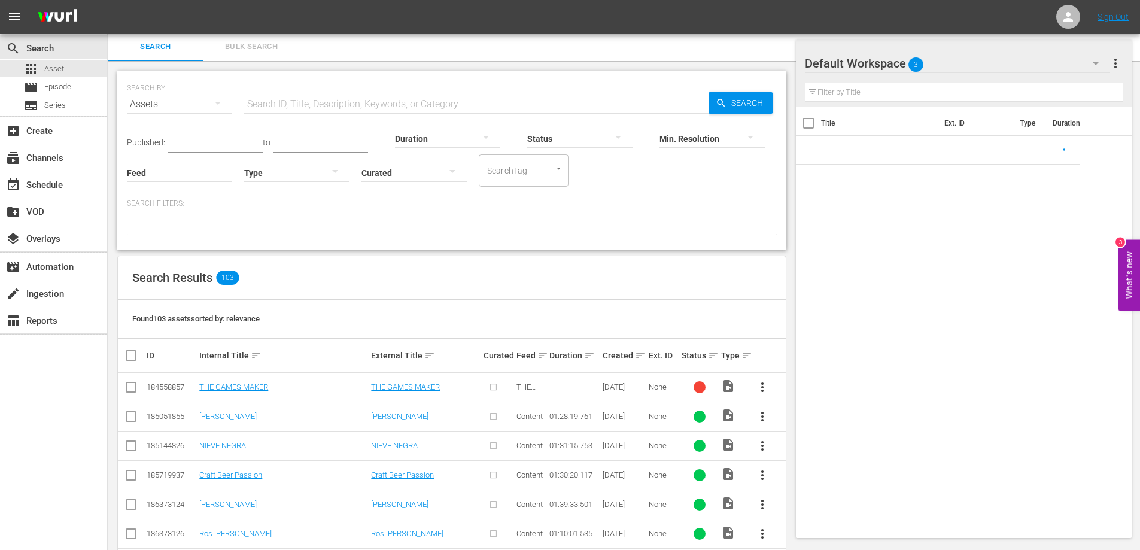
scroll to position [399, 0]
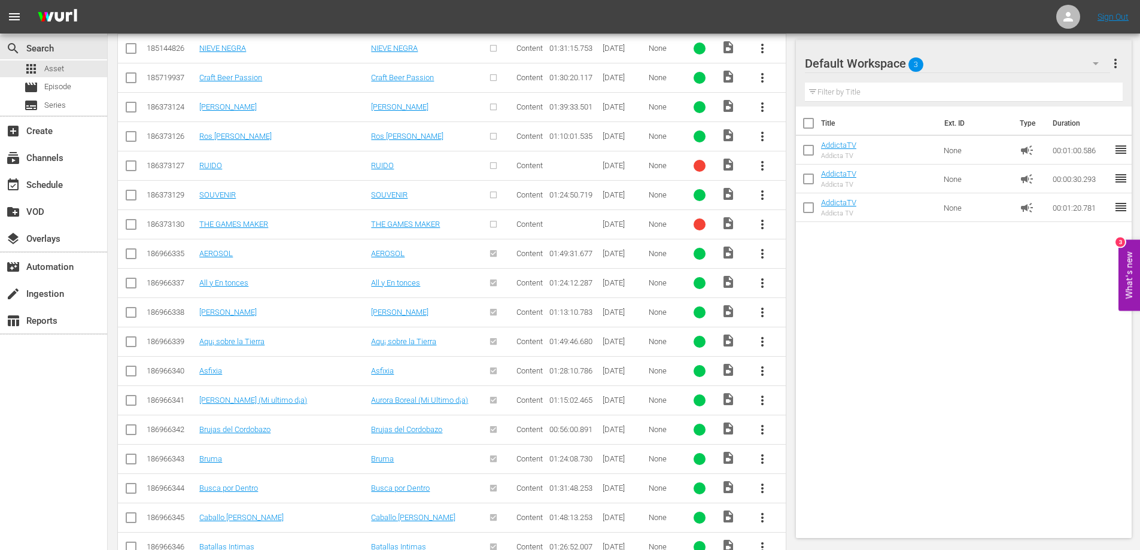
click at [921, 397] on div "Title Ext. ID Type Duration AddictaTV Addicta TV None campaign 00:01:00.586 reo…" at bounding box center [964, 320] width 336 height 427
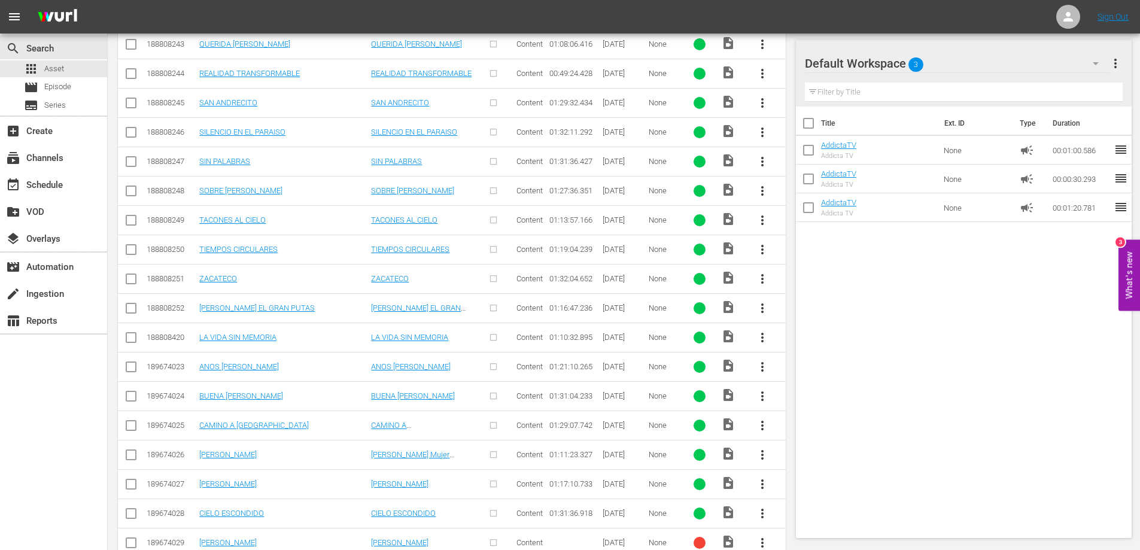
scroll to position [1052, 0]
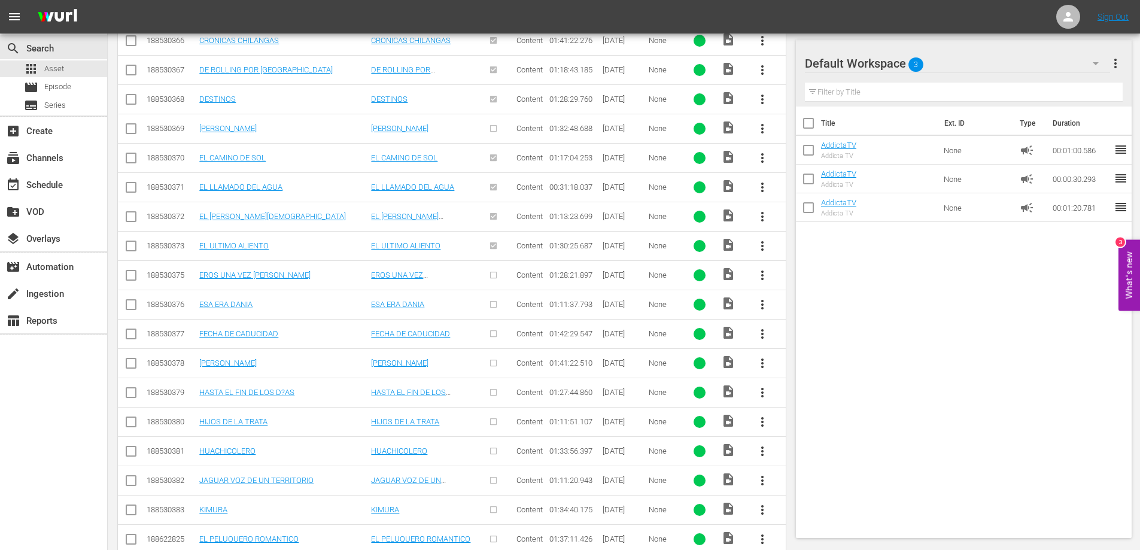
click at [760, 277] on span "more_vert" at bounding box center [762, 275] width 14 height 14
click at [809, 365] on div "Episode" at bounding box center [827, 366] width 81 height 29
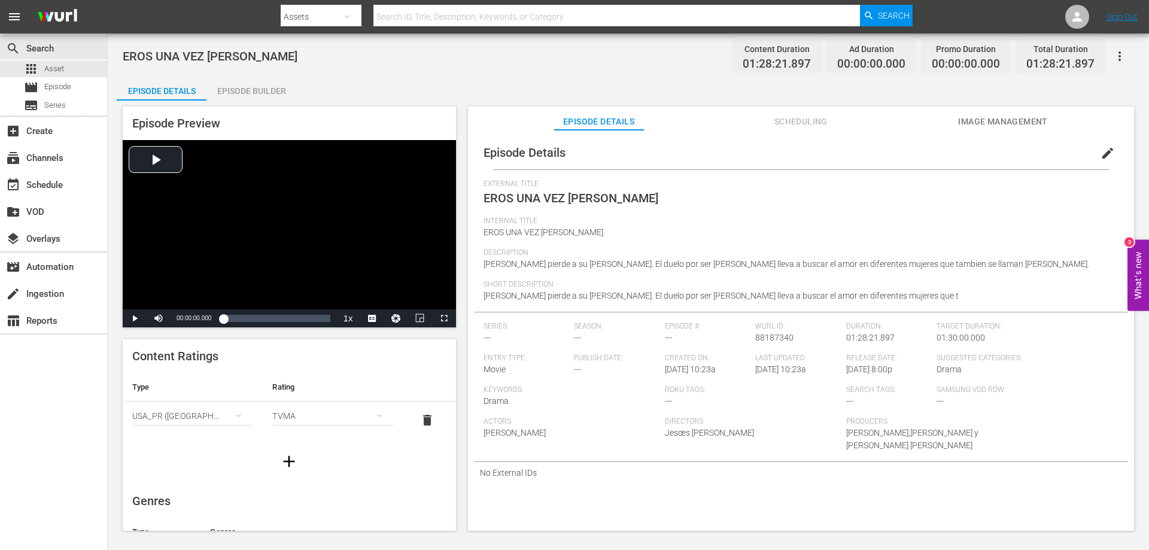
click at [268, 90] on div "Episode Builder" at bounding box center [252, 91] width 90 height 29
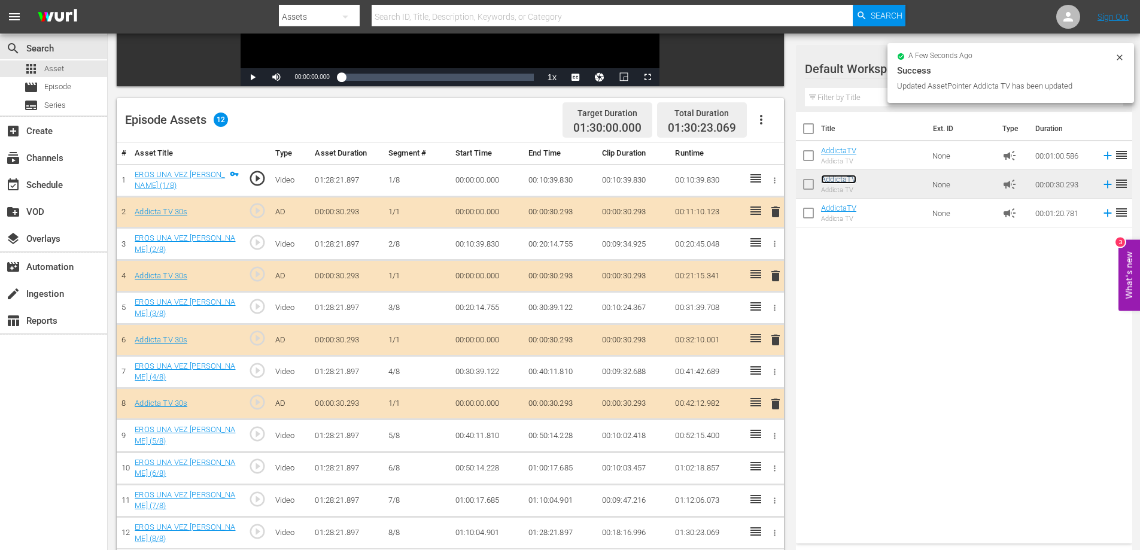
scroll to position [312, 0]
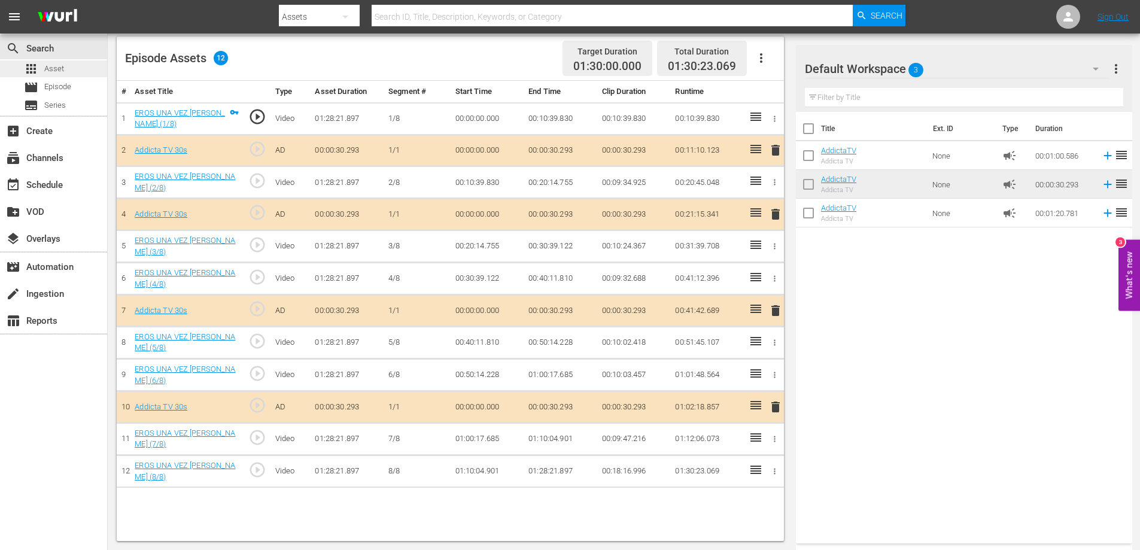
click at [59, 70] on span "Asset" at bounding box center [54, 69] width 20 height 12
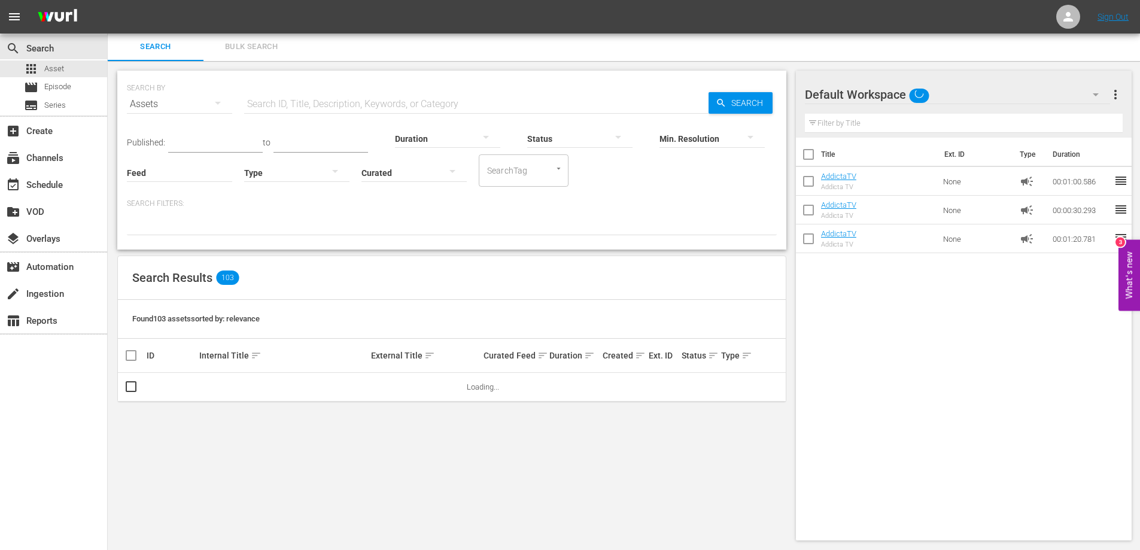
scroll to position [312, 0]
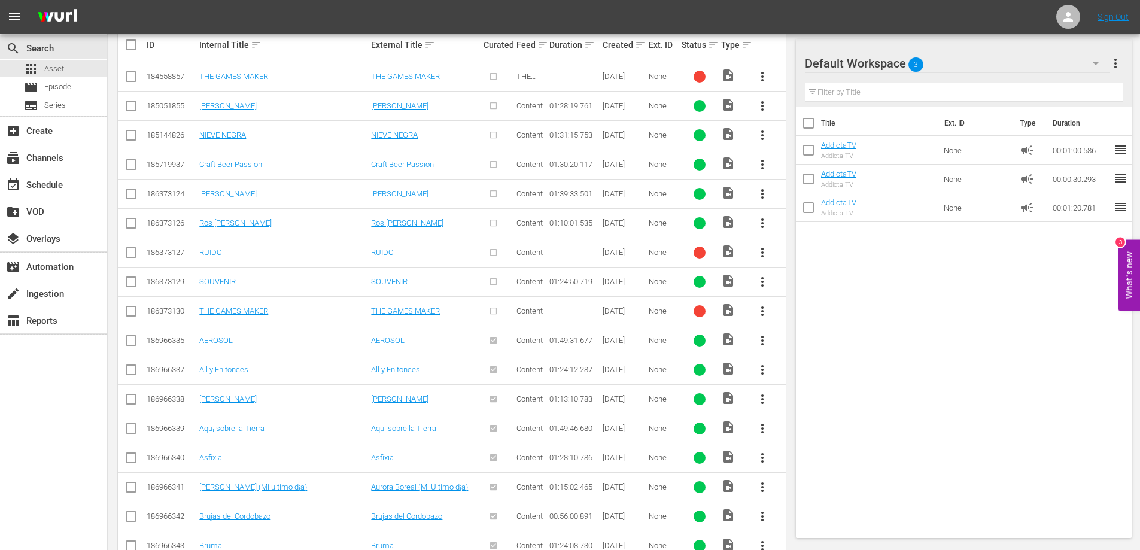
click at [47, 436] on div "search Search apps Asset movie Episode subtitles Series add_box Create subscrip…" at bounding box center [54, 309] width 108 height 550
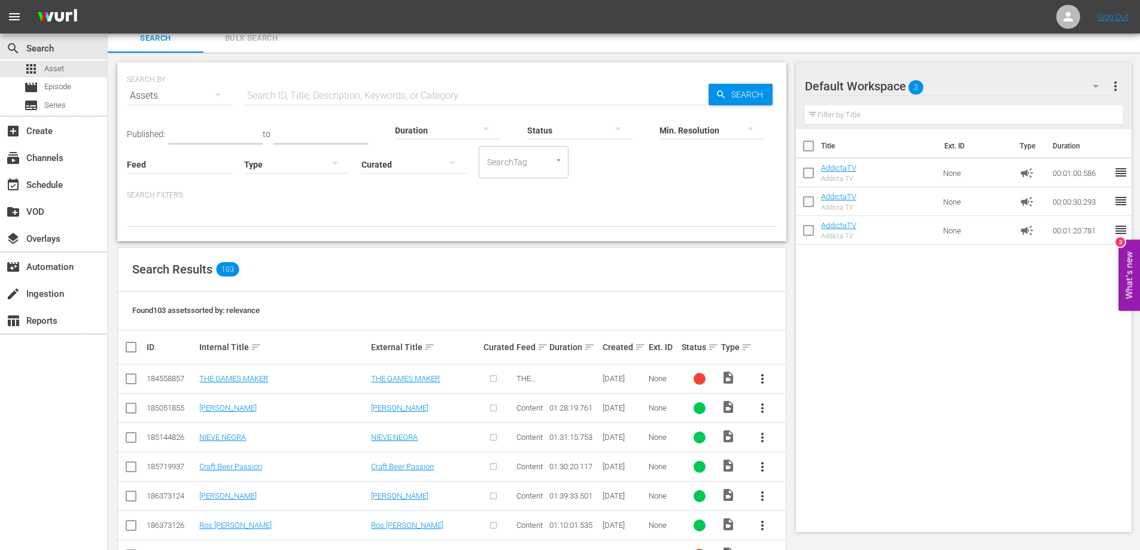
scroll to position [0, 0]
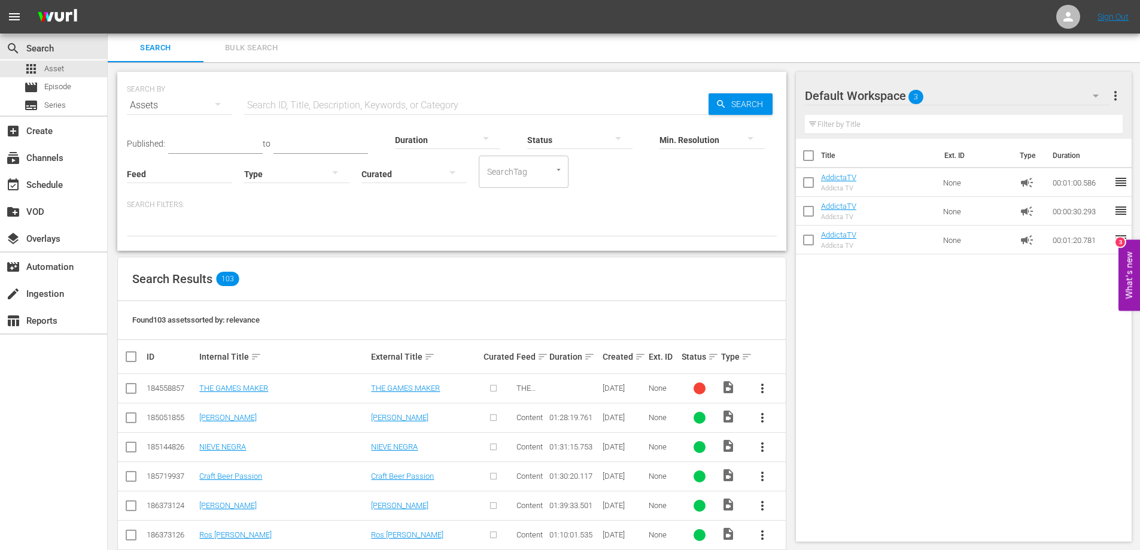
click at [242, 48] on span "Bulk Search" at bounding box center [251, 48] width 81 height 14
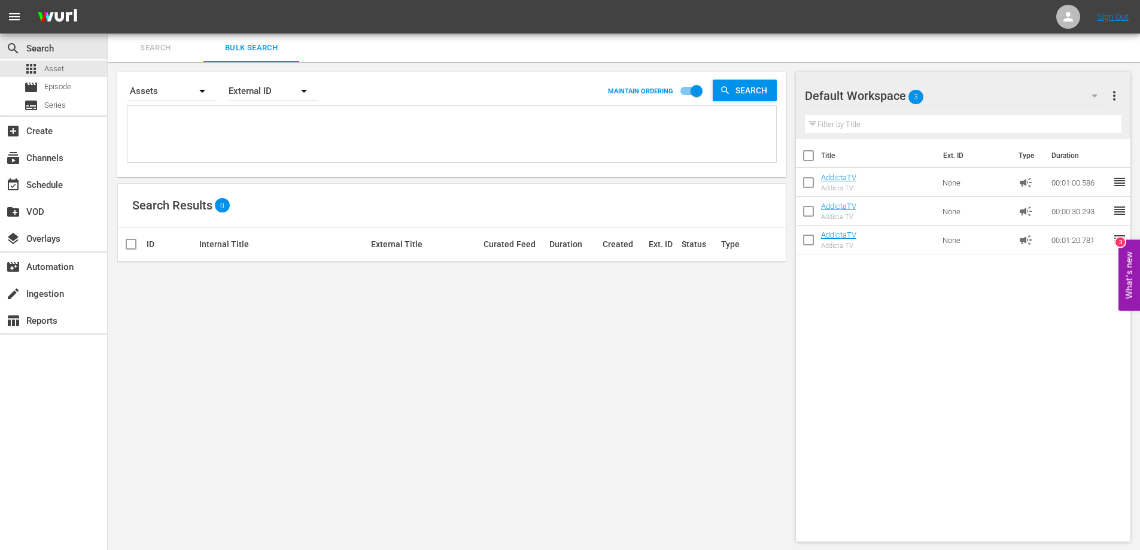
click at [163, 44] on span "Search" at bounding box center [155, 48] width 81 height 14
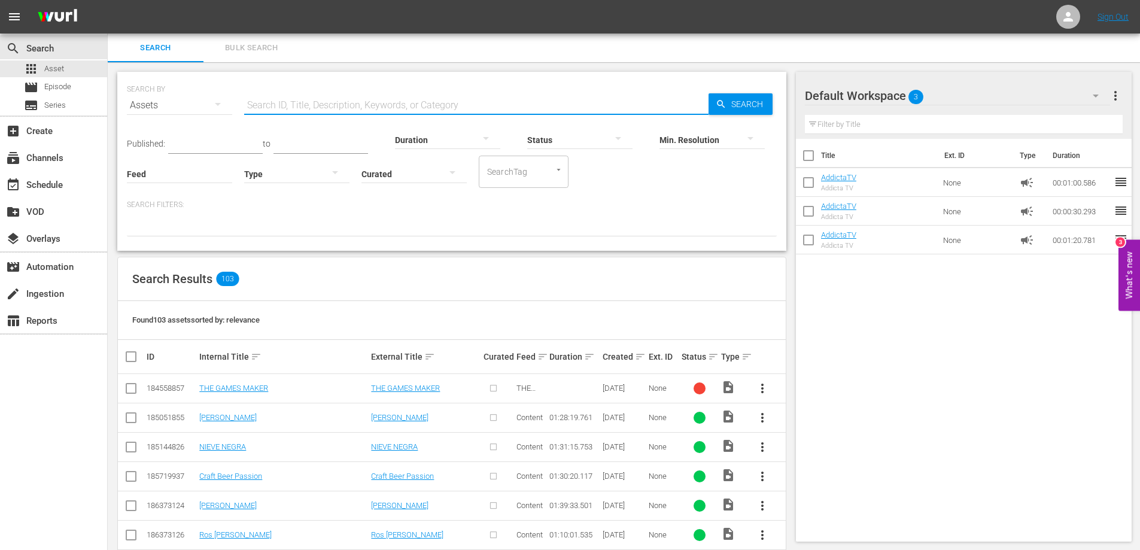
click at [290, 101] on input "text" at bounding box center [476, 105] width 464 height 29
paste input "ESA ERA DANIA"
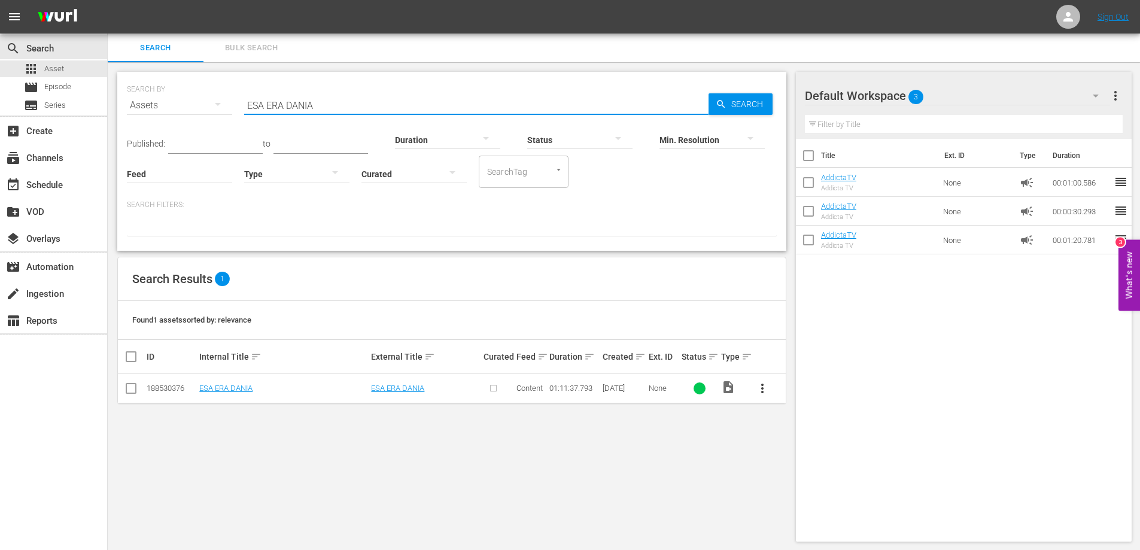
type input "ESA ERA DANIA"
click at [55, 91] on span "Episode" at bounding box center [57, 87] width 27 height 12
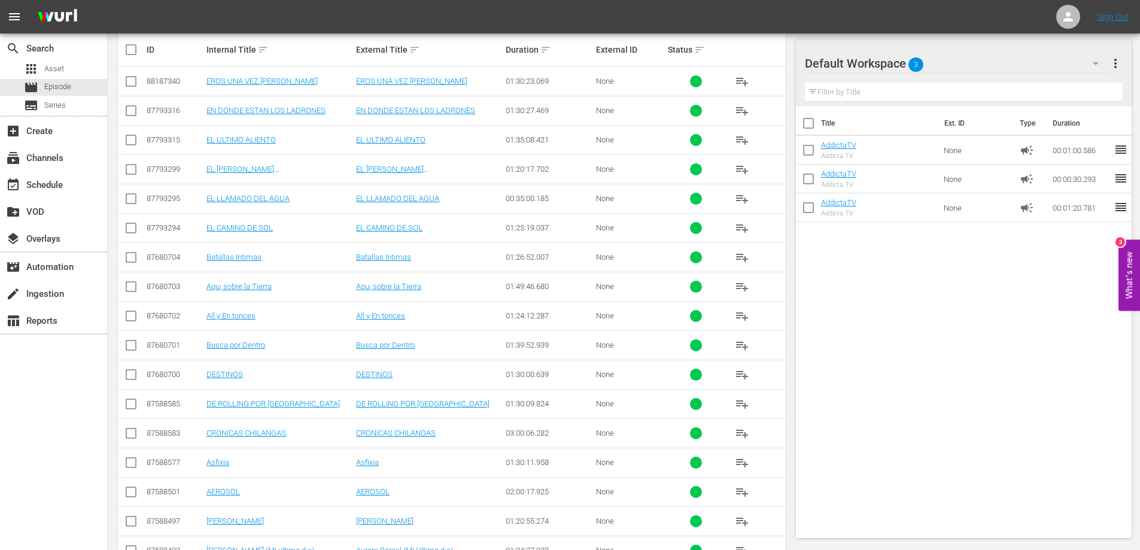
scroll to position [299, 0]
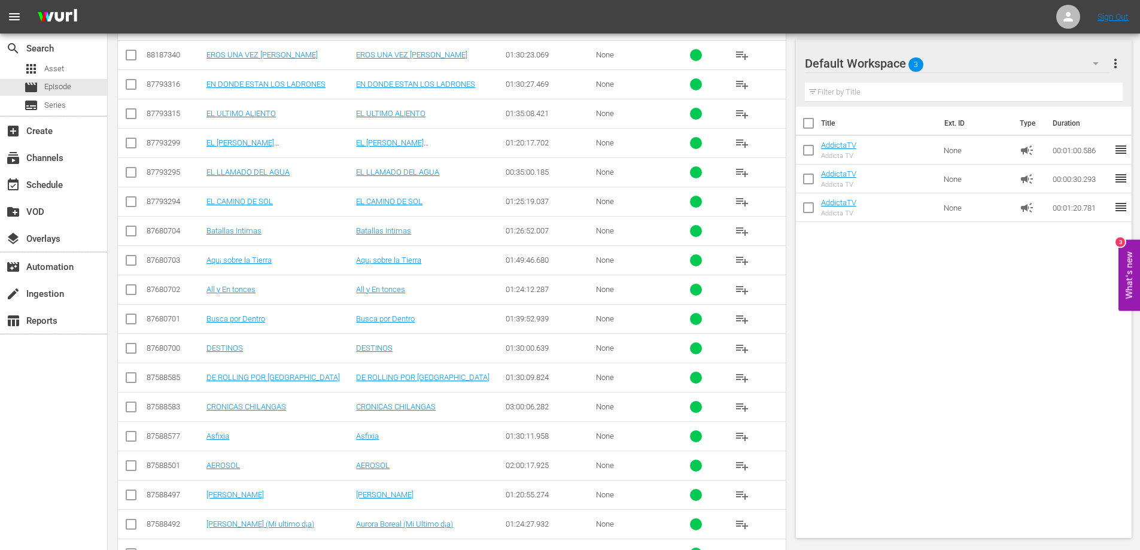
click at [60, 435] on div "search Search apps Asset movie Episode subtitles Series add_box Create subscrip…" at bounding box center [54, 309] width 108 height 550
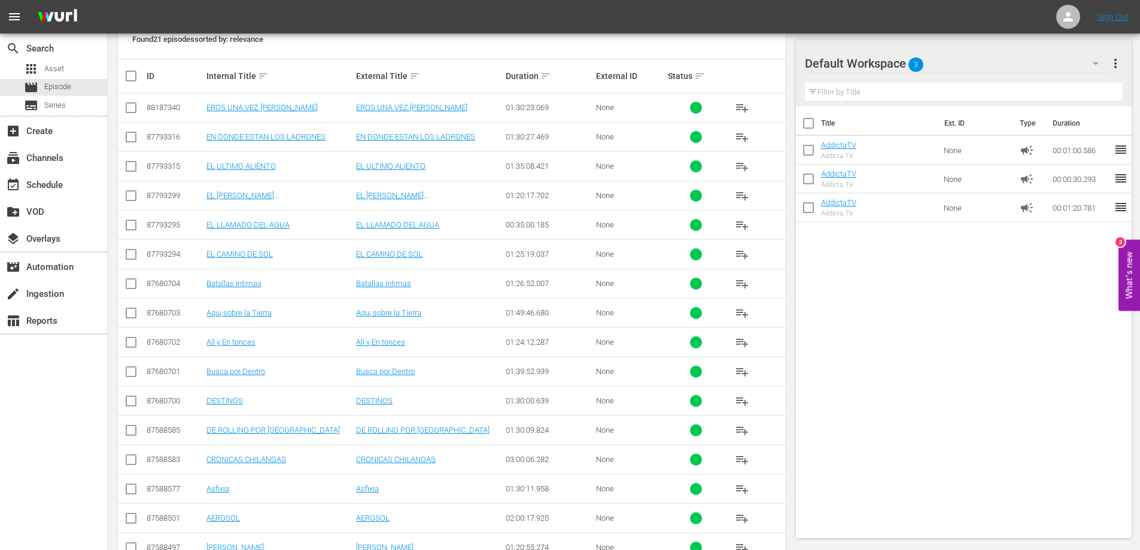
scroll to position [189, 0]
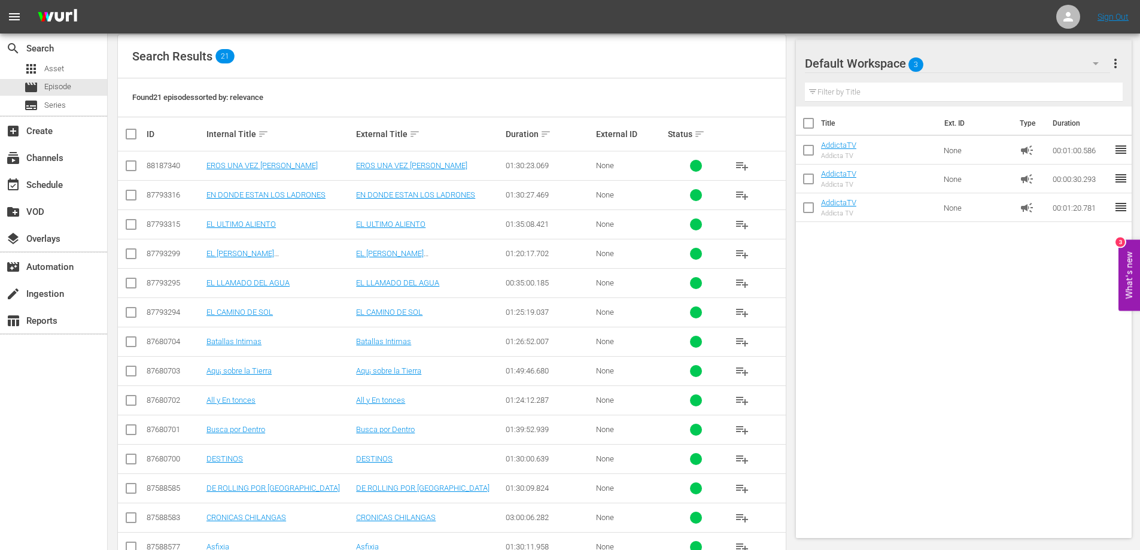
click at [51, 442] on div "search Search apps Asset movie Episode subtitles Series add_box Create subscrip…" at bounding box center [54, 309] width 108 height 550
click at [355, 99] on div "Found 21 episodes sorted by: relevance" at bounding box center [452, 97] width 668 height 39
click at [279, 94] on div "Found 21 episodes sorted by: relevance" at bounding box center [452, 97] width 668 height 39
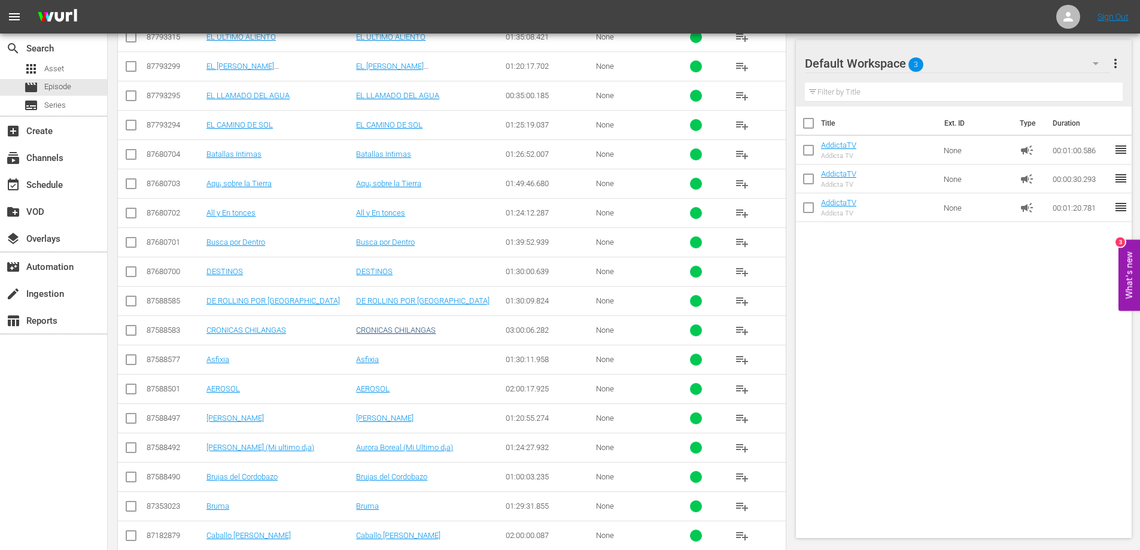
scroll to position [428, 0]
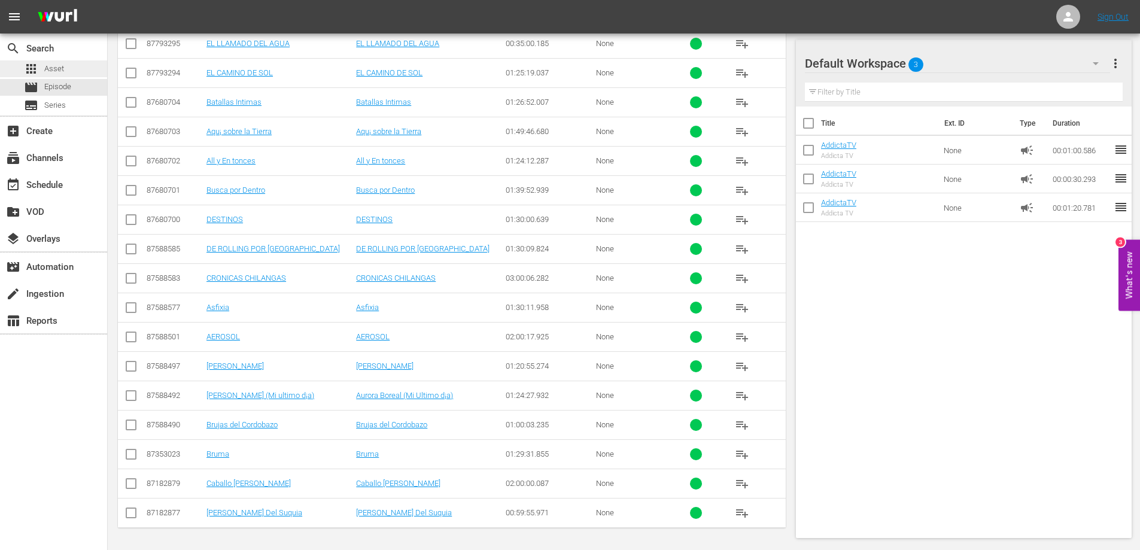
click at [54, 69] on span "Asset" at bounding box center [54, 69] width 20 height 12
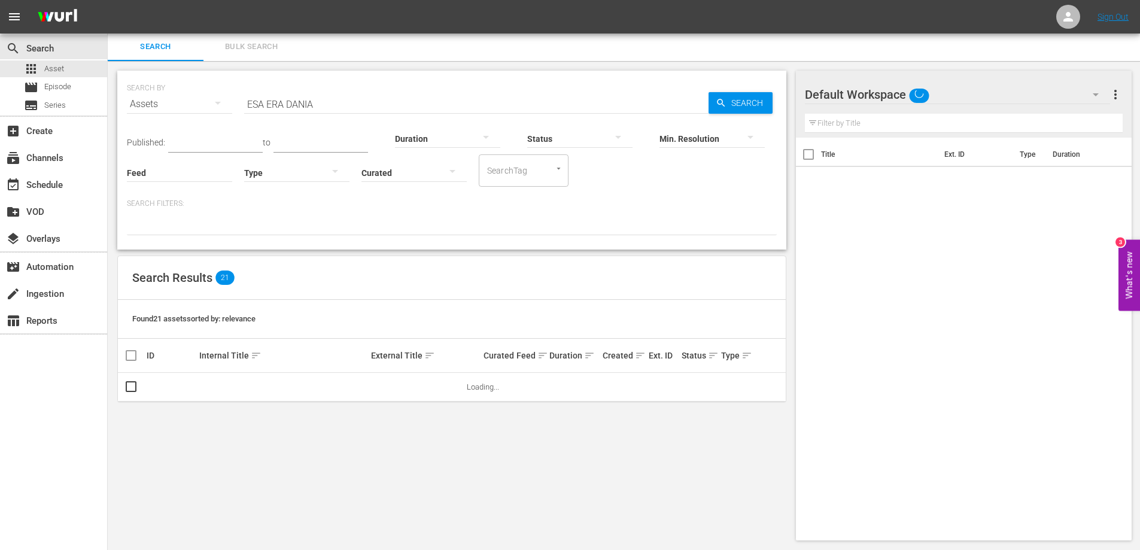
scroll to position [1, 0]
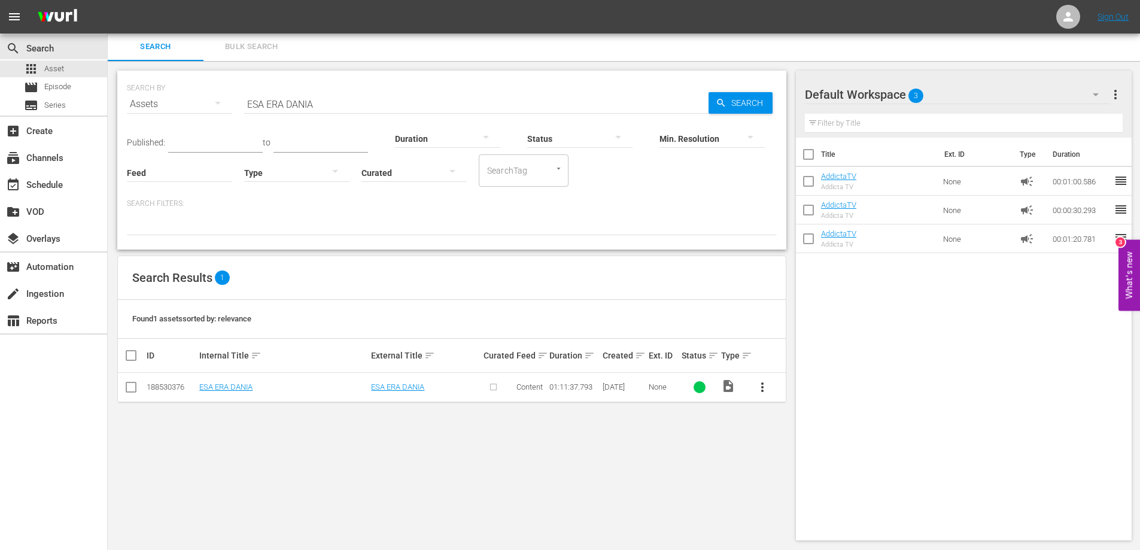
click at [758, 387] on span "more_vert" at bounding box center [762, 387] width 14 height 14
click at [809, 479] on div "Episode" at bounding box center [827, 478] width 81 height 29
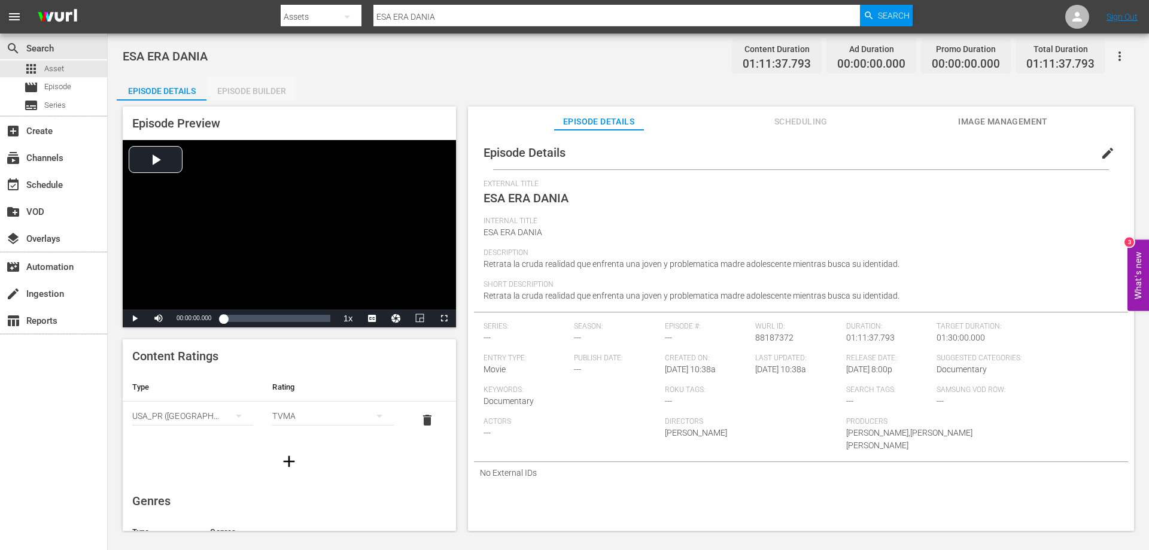
click at [249, 93] on div "Episode Builder" at bounding box center [252, 91] width 90 height 29
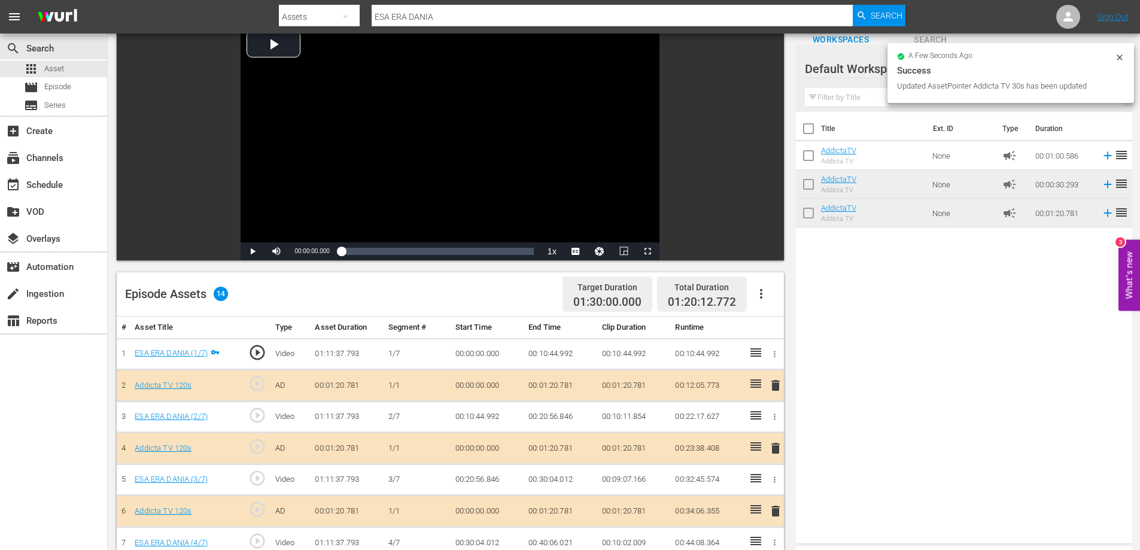
scroll to position [75, 0]
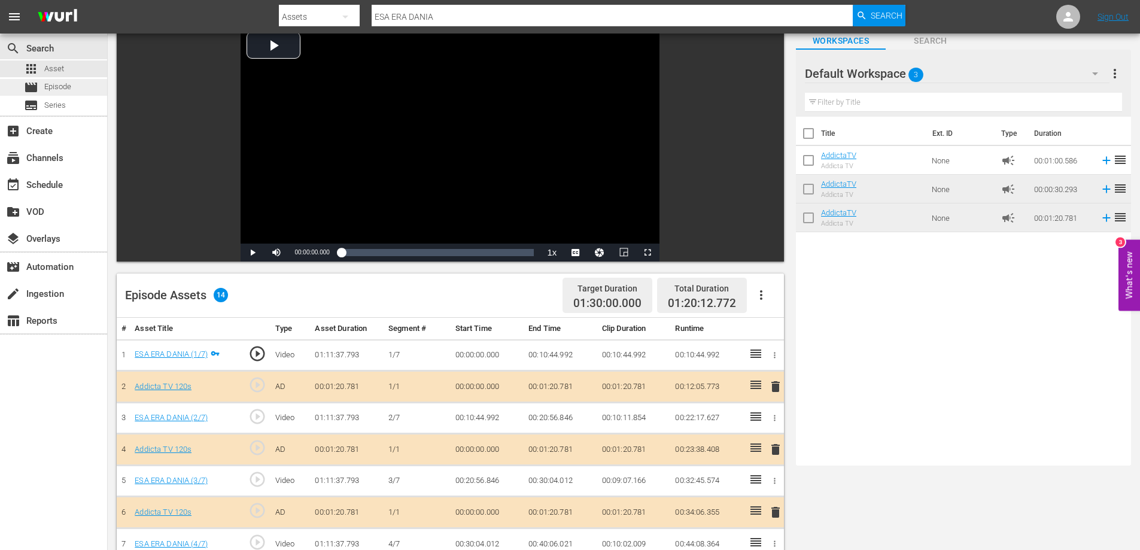
click at [45, 84] on span "Episode" at bounding box center [57, 87] width 27 height 12
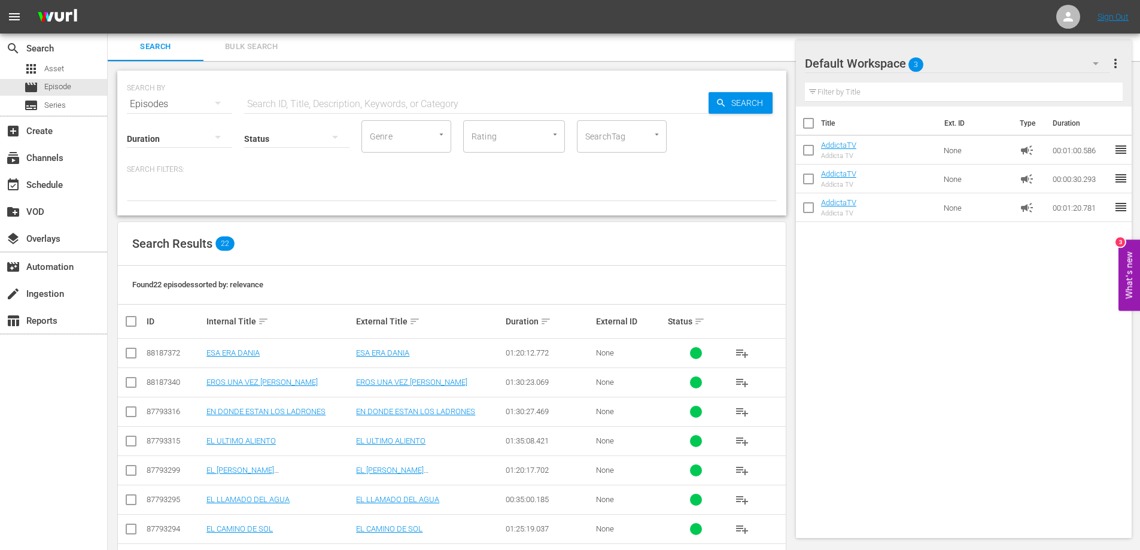
scroll to position [75, 0]
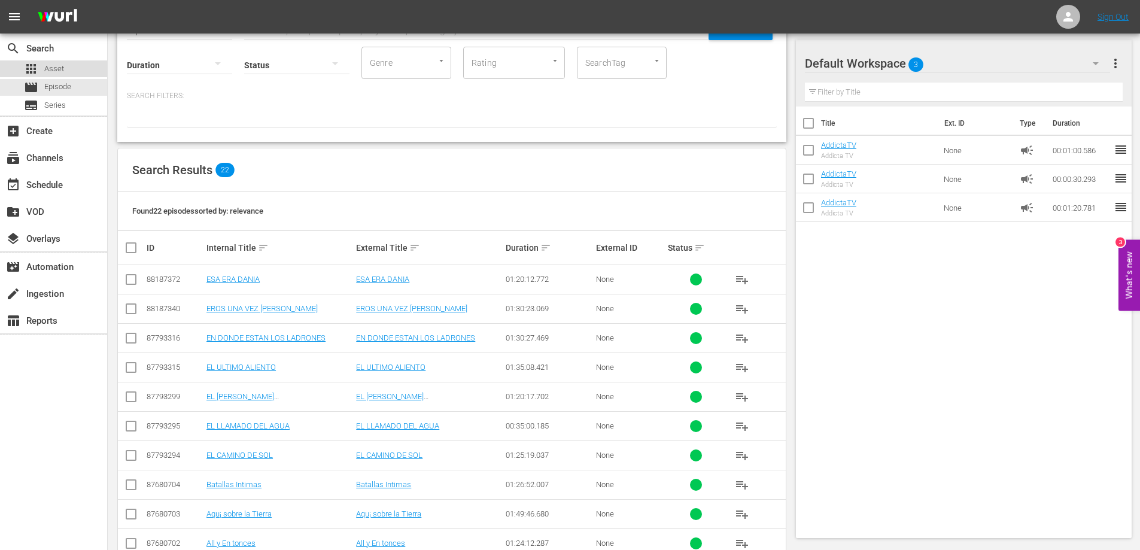
click at [56, 67] on span "Asset" at bounding box center [54, 69] width 20 height 12
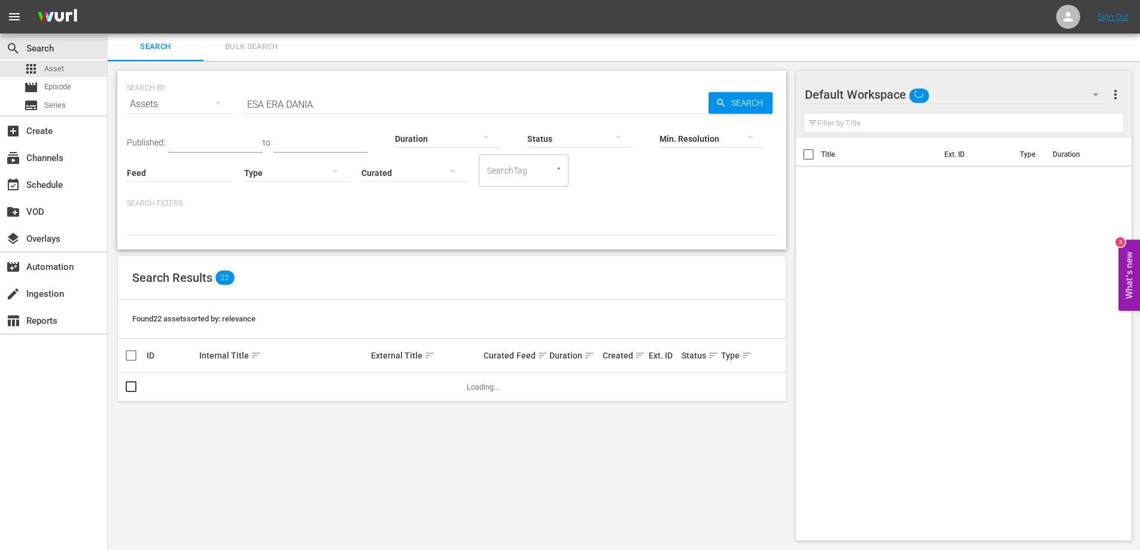
scroll to position [1, 0]
drag, startPoint x: 312, startPoint y: 101, endPoint x: 180, endPoint y: 101, distance: 132.9
click at [180, 101] on div "SEARCH BY Search By Assets Search ID, Title, Description, Keywords, or Category…" at bounding box center [452, 96] width 650 height 43
paste input "L REGALO"
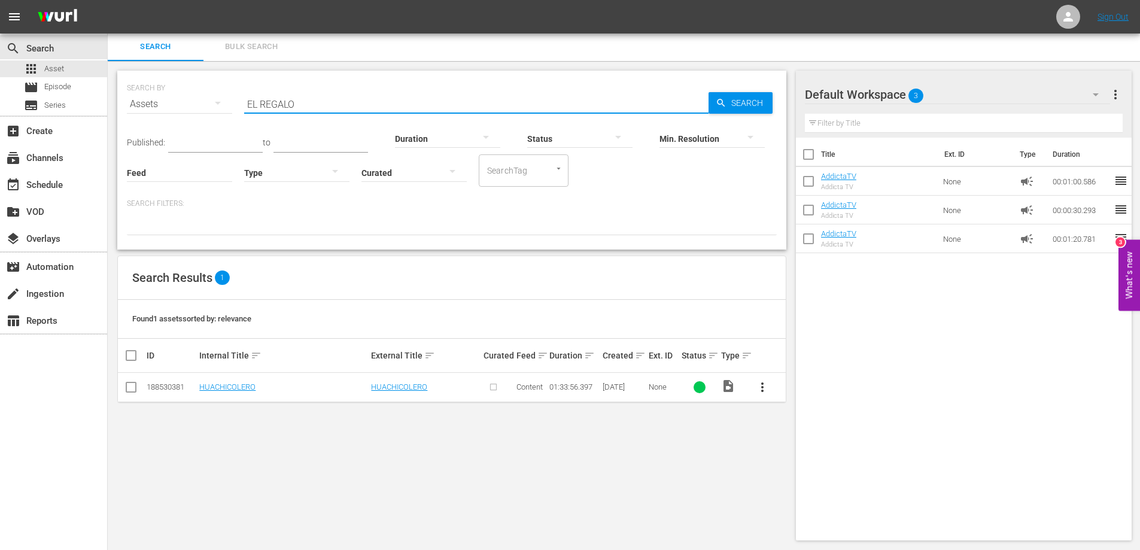
drag, startPoint x: 300, startPoint y: 101, endPoint x: 185, endPoint y: 101, distance: 114.9
click at [185, 101] on div "SEARCH BY Search By Assets Search ID, Title, Description, Keywords, or Category…" at bounding box center [452, 96] width 650 height 43
paste input "GIROS"
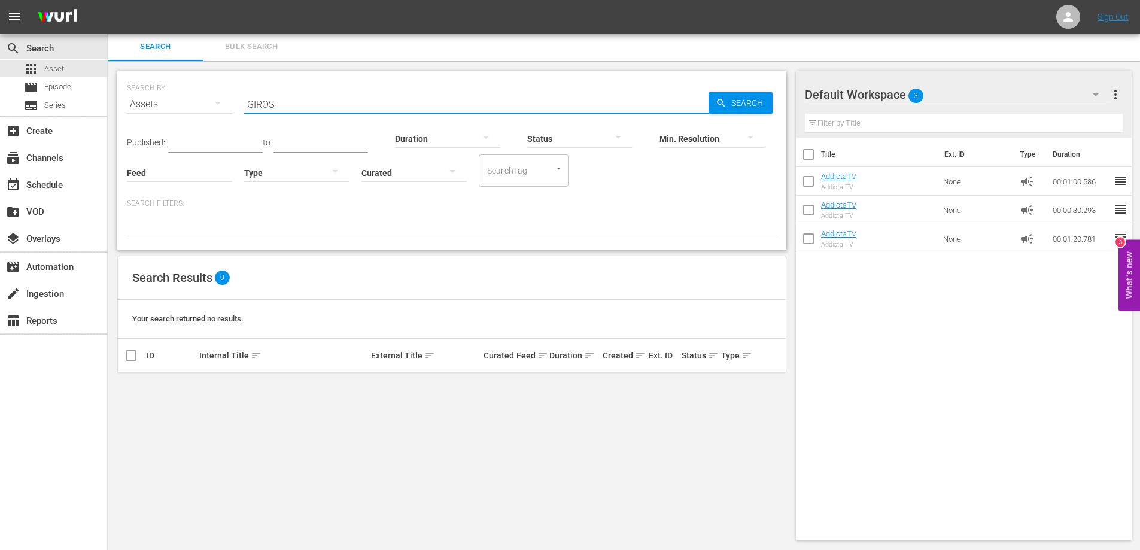
drag, startPoint x: 250, startPoint y: 102, endPoint x: 238, endPoint y: 102, distance: 12.6
click at [238, 102] on div "SEARCH BY Search By Assets Search ID, Title, Description, Keywords, or Category…" at bounding box center [452, 96] width 650 height 43
paste input "LA BELLEZA DE LOS OT"
type input "LA BELLEZA DE LOS OTROS"
click at [305, 106] on input "LA BELLEZA DE LOS OTROS" at bounding box center [476, 104] width 464 height 29
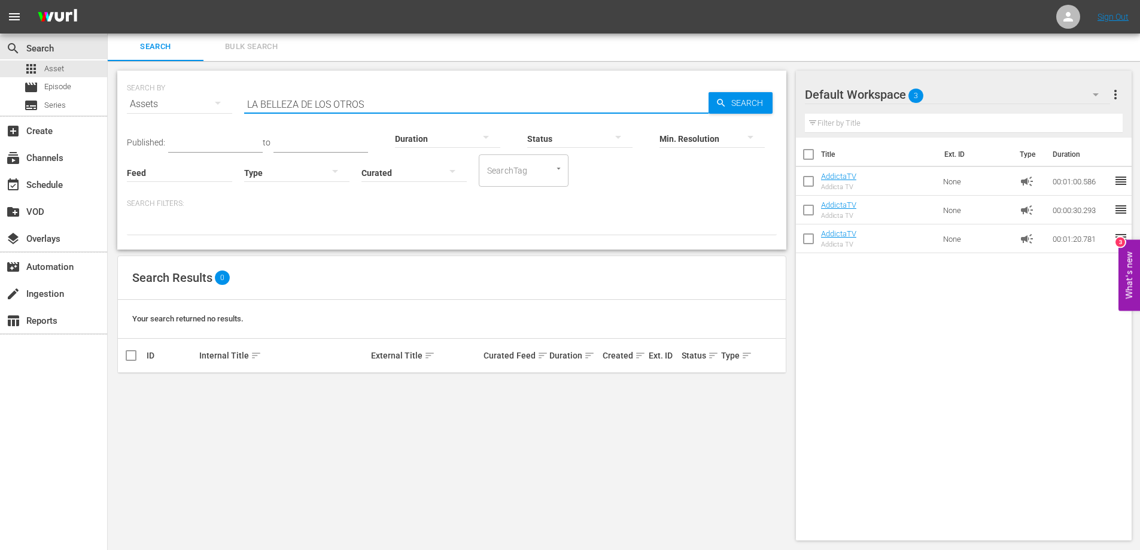
click at [305, 106] on input "LA BELLEZA DE LOS OTROS" at bounding box center [476, 104] width 464 height 29
